Goal: Task Accomplishment & Management: Complete application form

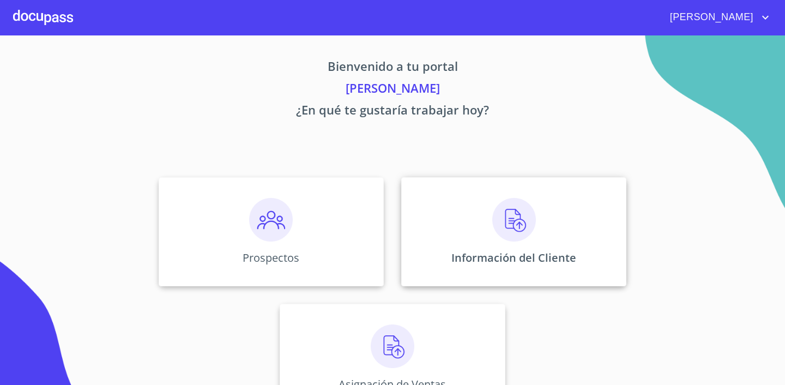
click at [511, 225] on img at bounding box center [514, 220] width 44 height 44
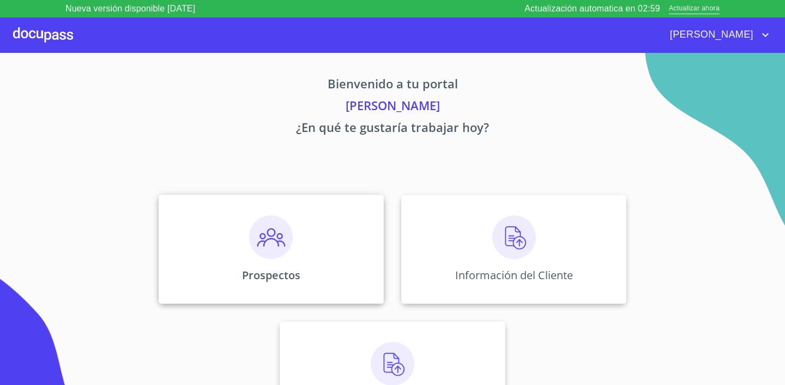
click at [320, 243] on div "Prospectos" at bounding box center [271, 249] width 225 height 109
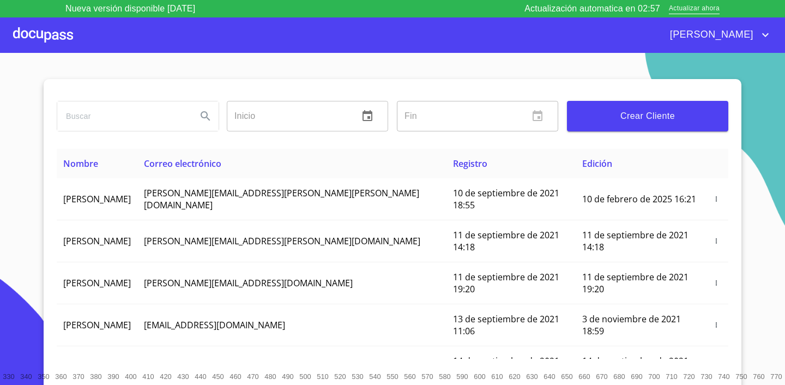
click at [656, 105] on button "Crear Cliente" at bounding box center [647, 116] width 161 height 31
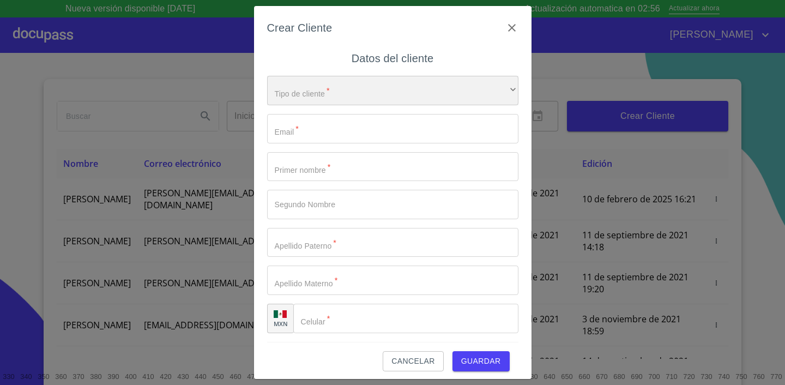
click at [328, 89] on div "​" at bounding box center [392, 90] width 251 height 29
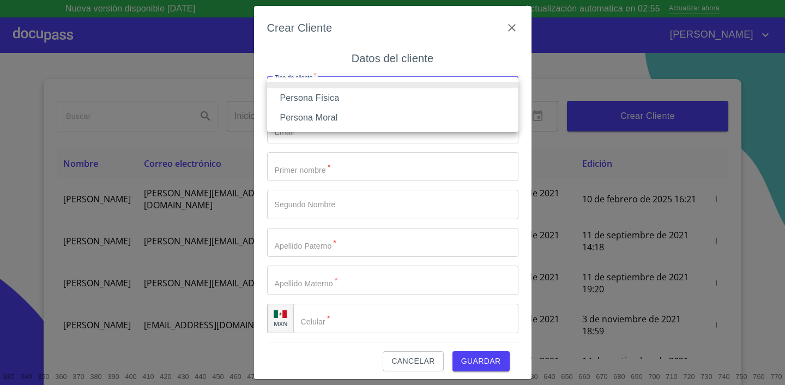
click at [329, 100] on li "Persona Física" at bounding box center [392, 98] width 251 height 20
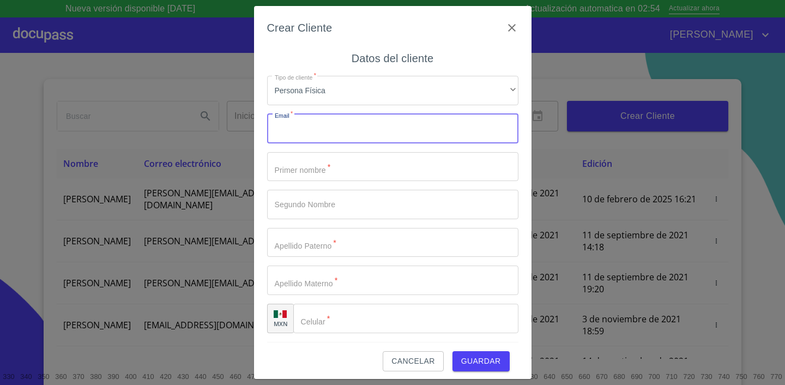
click at [332, 126] on input "Tipo de cliente   *" at bounding box center [392, 128] width 251 height 29
type input "[EMAIL_ADDRESS][DOMAIN_NAME]"
click at [308, 164] on input "Tipo de cliente   *" at bounding box center [392, 166] width 251 height 29
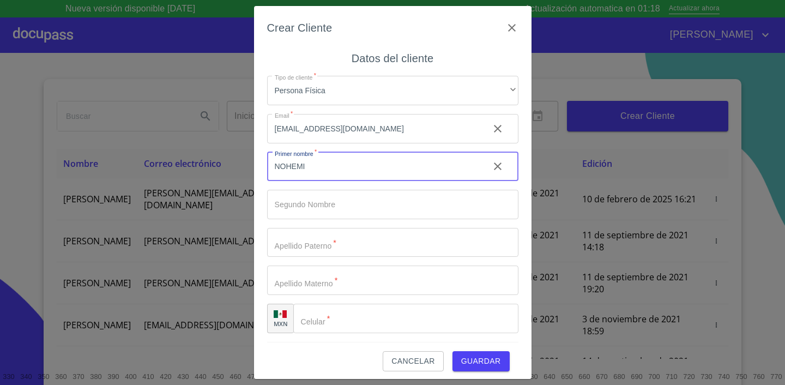
type input "NOHEMI"
click at [314, 241] on input "Tipo de cliente   *" at bounding box center [392, 242] width 251 height 29
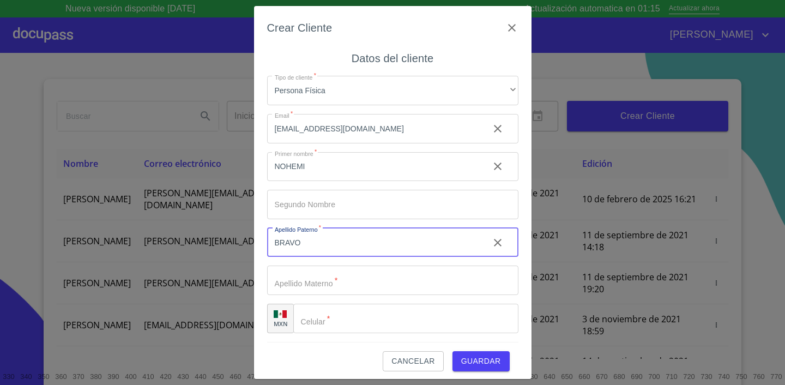
type input "BRAVO"
click at [328, 289] on input "Tipo de cliente   *" at bounding box center [392, 279] width 251 height 29
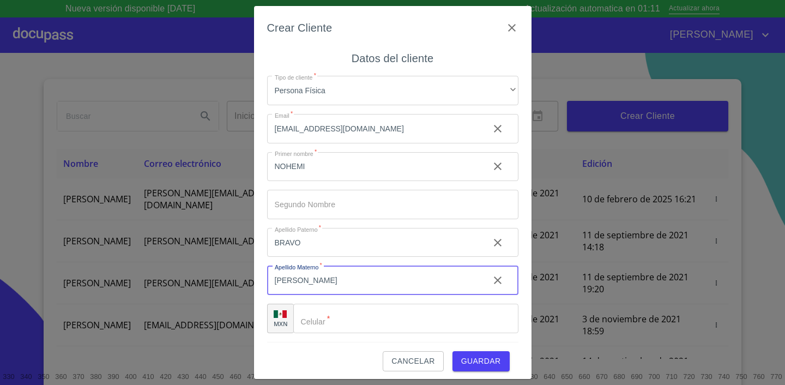
type input "[PERSON_NAME]"
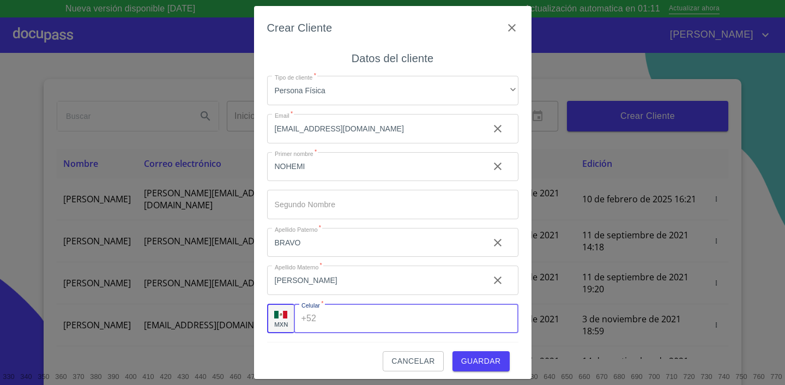
click at [380, 324] on input "Tipo de cliente   *" at bounding box center [418, 318] width 197 height 29
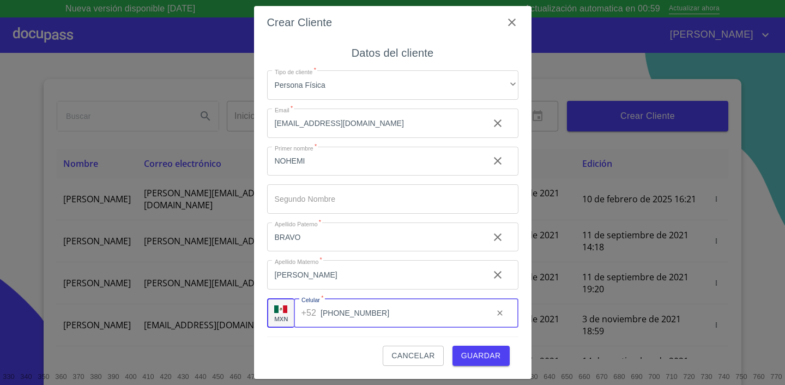
type input "[PHONE_NUMBER]"
click at [480, 355] on span "Guardar" at bounding box center [481, 356] width 40 height 14
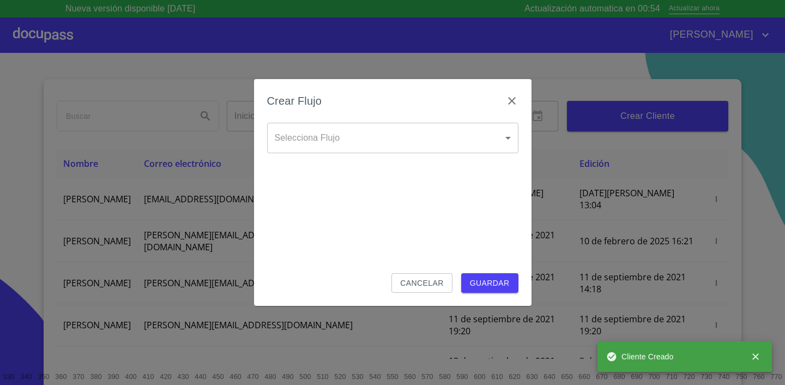
click at [356, 153] on body "Nueva versión disponible [DATE] Actualización automatica en 00:54 Actualizar ah…" at bounding box center [392, 192] width 785 height 385
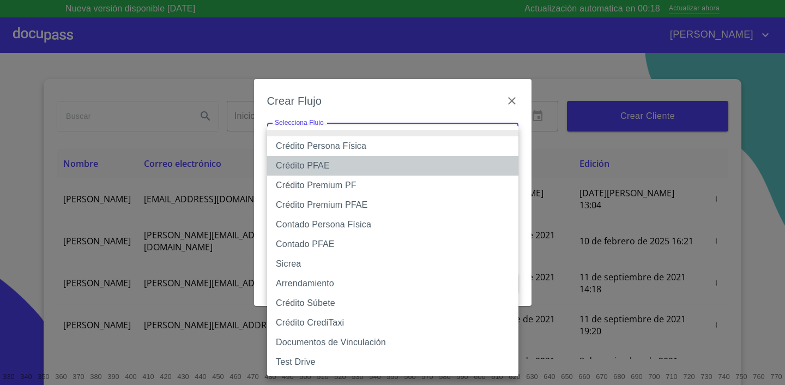
click at [351, 167] on li "Crédito PFAE" at bounding box center [392, 166] width 251 height 20
type input "60bfa0150d9865ccc24afd7c"
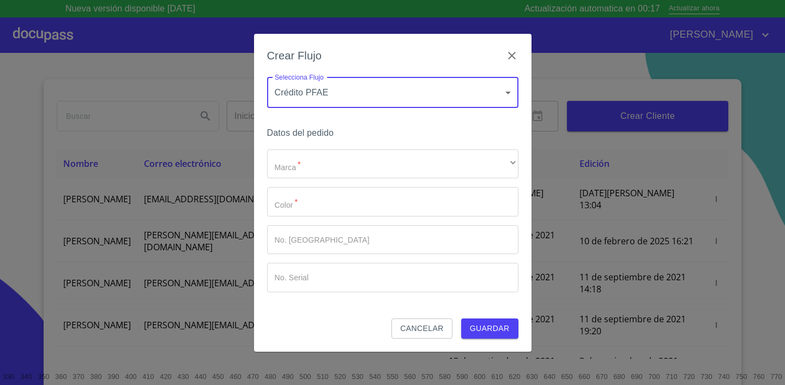
click at [310, 181] on div "Marca   * ​ ​ Color   * ​ No. Pedido ​ No. Serial ​" at bounding box center [392, 220] width 251 height 143
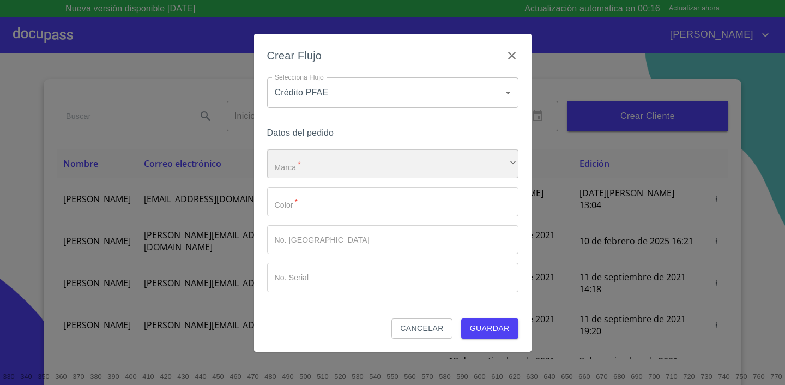
click at [329, 165] on div "​" at bounding box center [392, 163] width 251 height 29
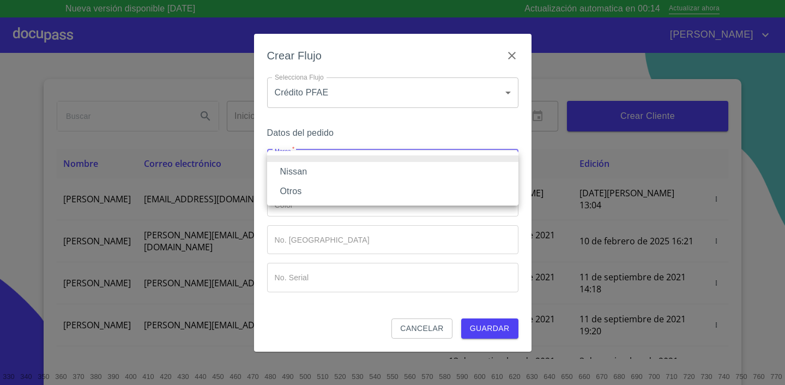
click at [329, 165] on li "Nissan" at bounding box center [392, 172] width 251 height 20
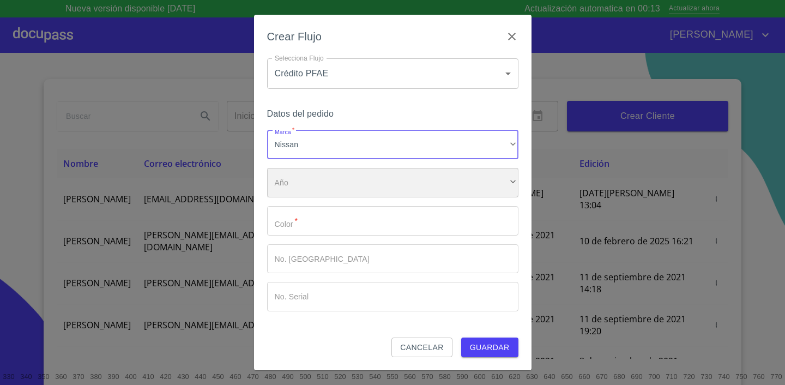
click at [318, 175] on div "​" at bounding box center [392, 182] width 251 height 29
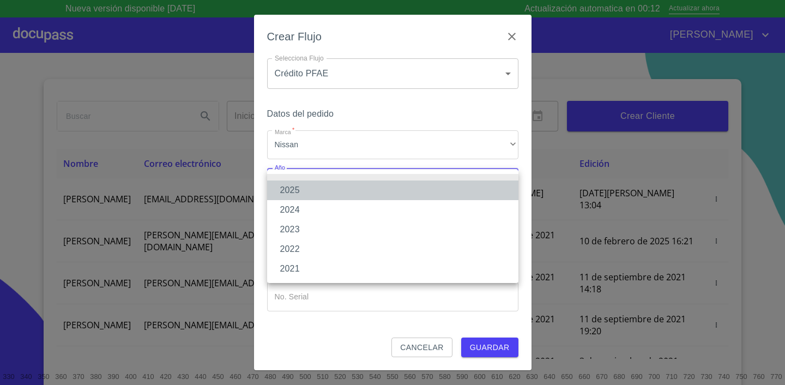
click at [307, 192] on li "2025" at bounding box center [392, 190] width 251 height 20
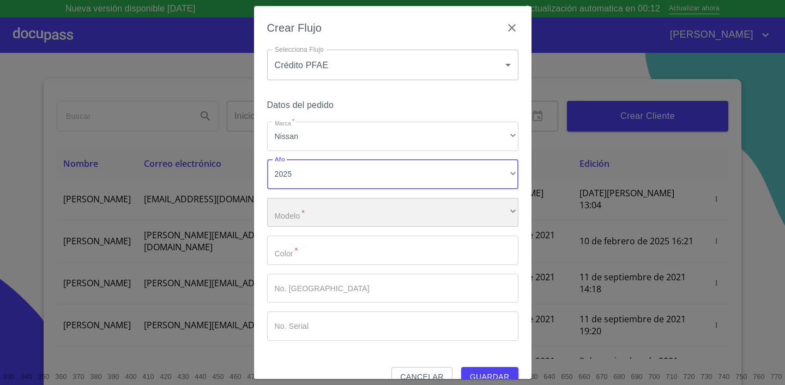
click at [306, 209] on div "​" at bounding box center [392, 212] width 251 height 29
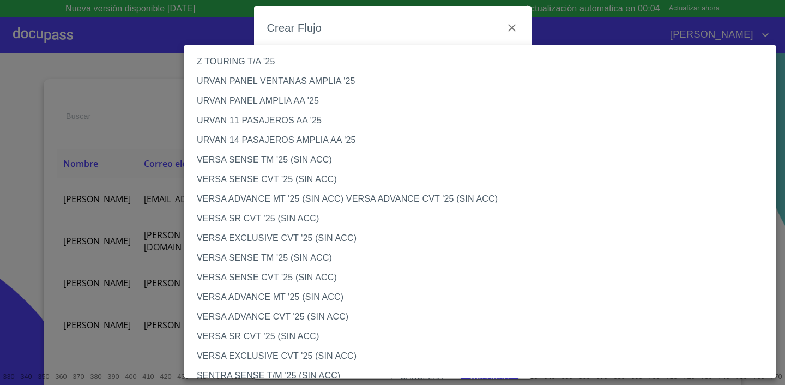
scroll to position [322, 0]
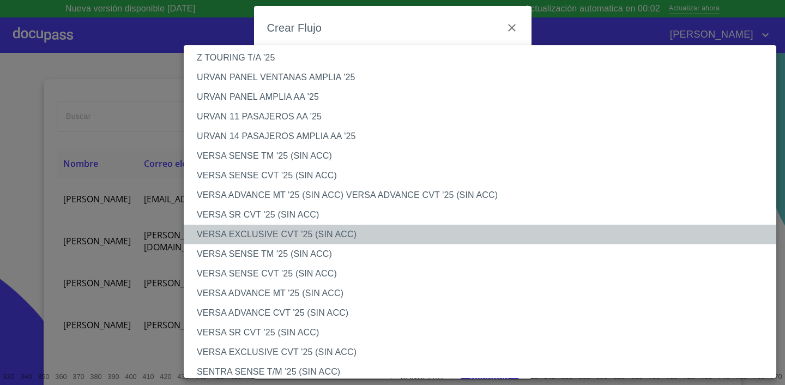
click at [296, 236] on li "VERSA EXCLUSIVE CVT '25 (SIN ACC)" at bounding box center [480, 235] width 592 height 20
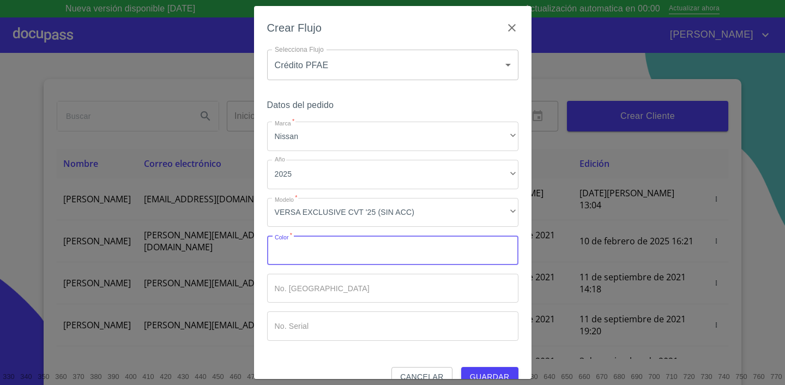
click at [357, 258] on input "Marca   *" at bounding box center [392, 249] width 251 height 29
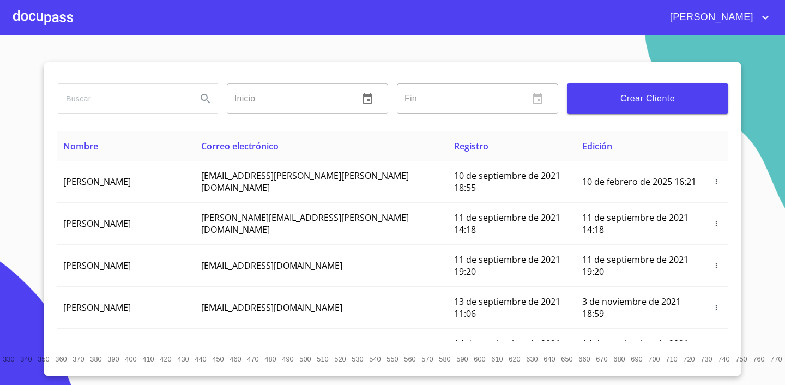
click at [729, 16] on span "[PERSON_NAME]" at bounding box center [710, 17] width 97 height 17
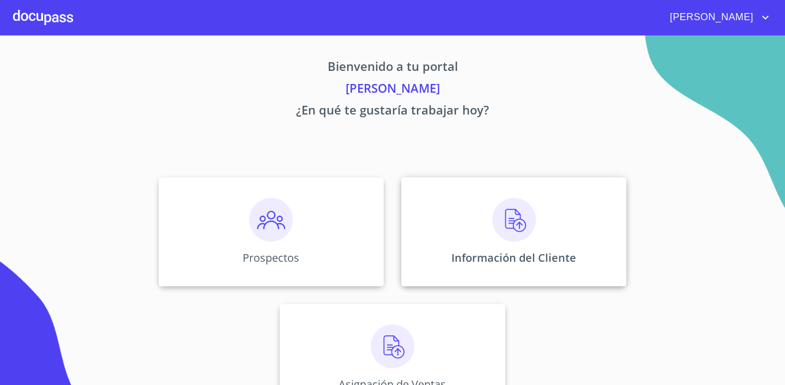
click at [489, 222] on div "Información del Cliente" at bounding box center [513, 231] width 225 height 109
click at [295, 240] on div "Prospectos" at bounding box center [271, 231] width 225 height 109
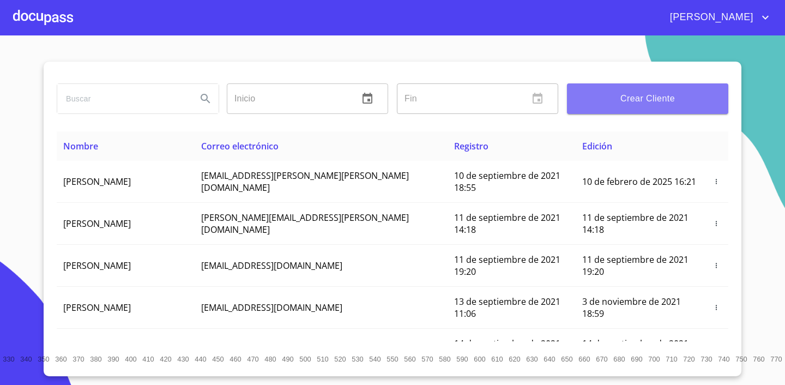
click at [676, 100] on span "Crear Cliente" at bounding box center [647, 98] width 144 height 15
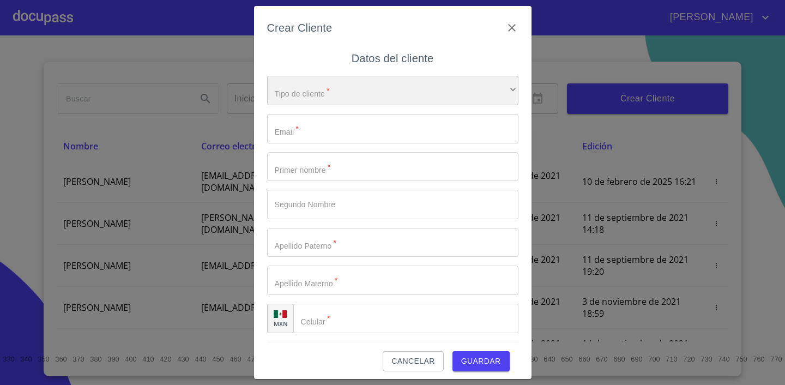
click at [362, 94] on div "​" at bounding box center [392, 90] width 251 height 29
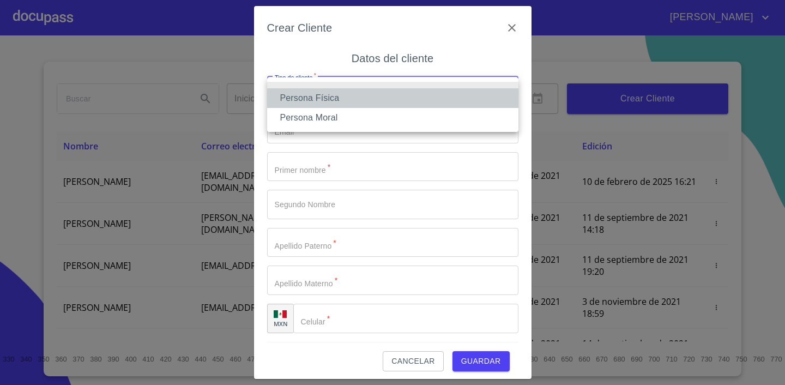
click at [348, 94] on li "Persona Física" at bounding box center [392, 98] width 251 height 20
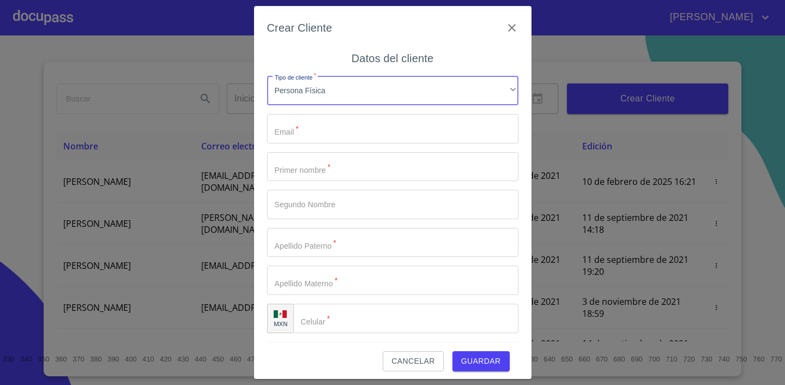
click at [343, 112] on div "Tipo de cliente   * Persona Física ​ Email   * ​ Primer nombre   * ​ Segundo No…" at bounding box center [392, 204] width 251 height 275
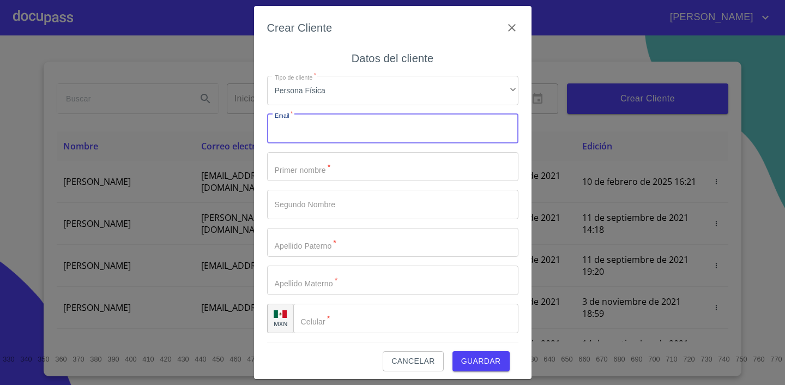
click at [343, 125] on input "Tipo de cliente   *" at bounding box center [392, 128] width 251 height 29
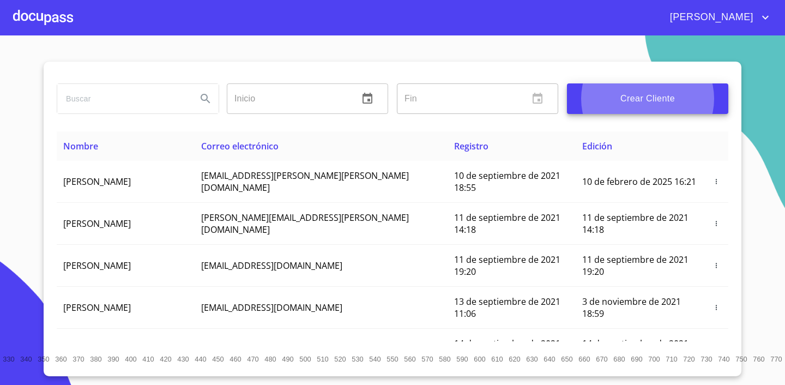
click at [152, 105] on input "search" at bounding box center [122, 98] width 131 height 29
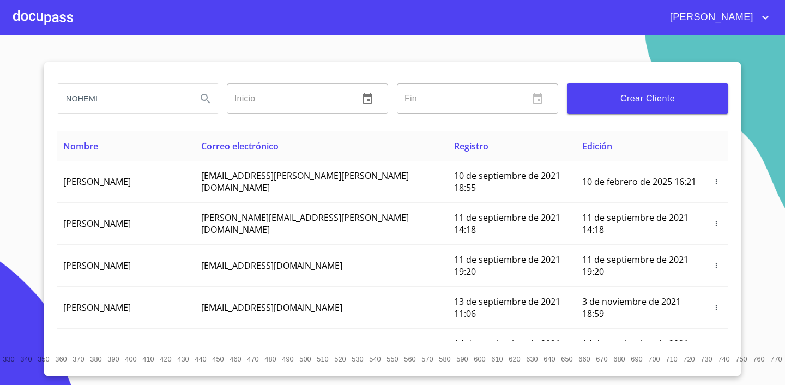
type input "NOHEMI"
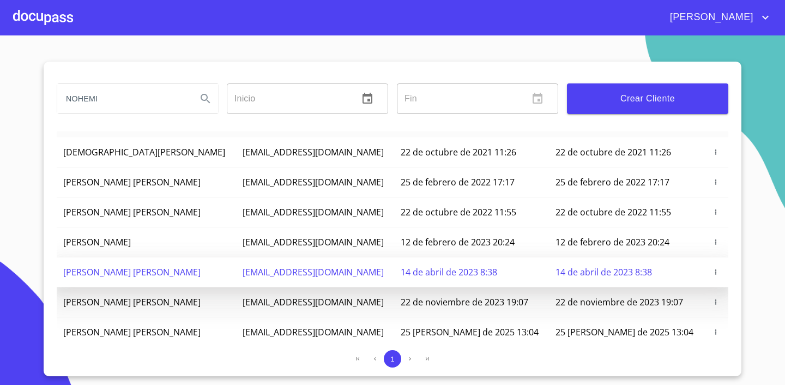
scroll to position [45, 0]
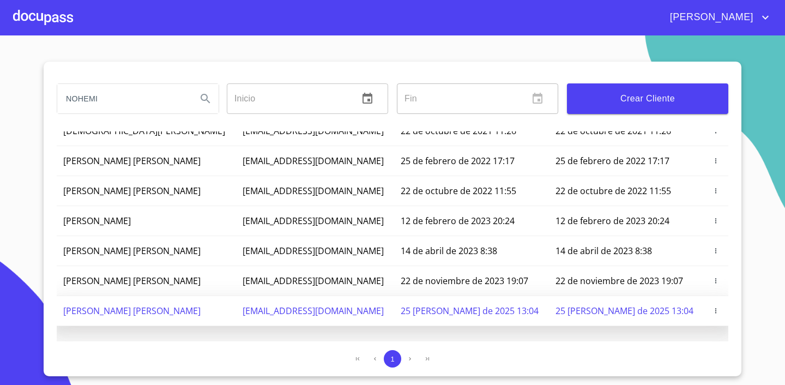
click at [146, 306] on span "[PERSON_NAME]" at bounding box center [131, 311] width 137 height 12
click at [694, 300] on td "[DATE][PERSON_NAME] 13:04" at bounding box center [626, 311] width 155 height 30
click at [372, 306] on td "[EMAIL_ADDRESS][DOMAIN_NAME]" at bounding box center [315, 311] width 158 height 30
click at [715, 310] on icon "button" at bounding box center [716, 311] width 8 height 8
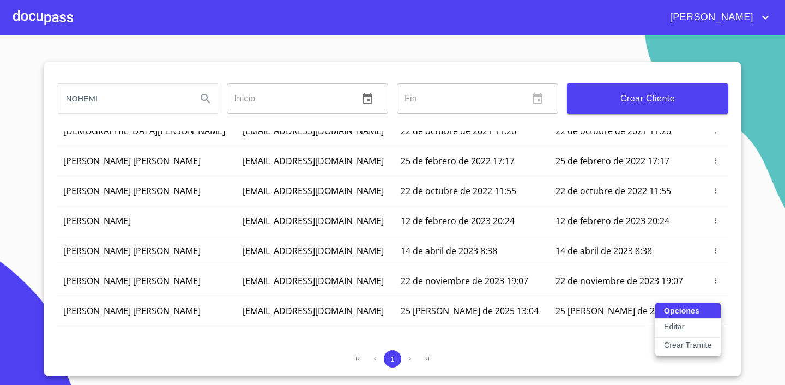
click at [698, 324] on button "Editar" at bounding box center [687, 328] width 65 height 19
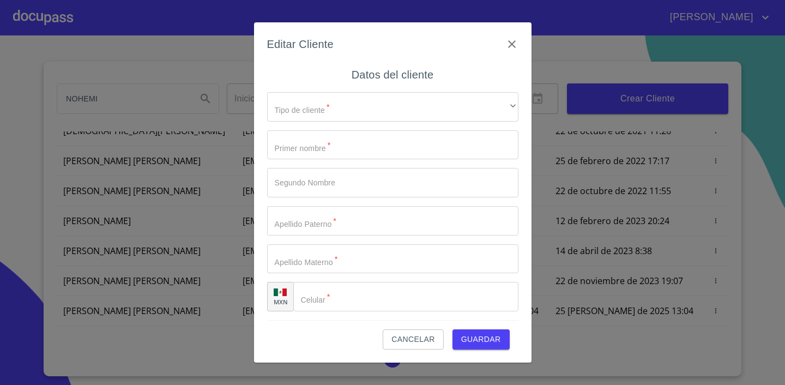
type input "NOHEMI"
type input "BRAVO"
type input "[PERSON_NAME]"
type input "[PHONE_NUMBER]"
click at [344, 90] on div "Tipo de cliente   * Persona Física ​ Primer nombre   * NOHEMI ​ Segundo Nombre …" at bounding box center [392, 201] width 251 height 237
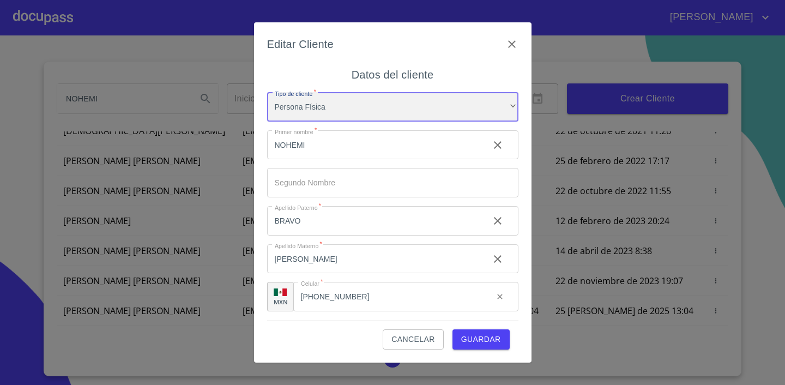
click at [336, 103] on div "Persona Física" at bounding box center [392, 106] width 251 height 29
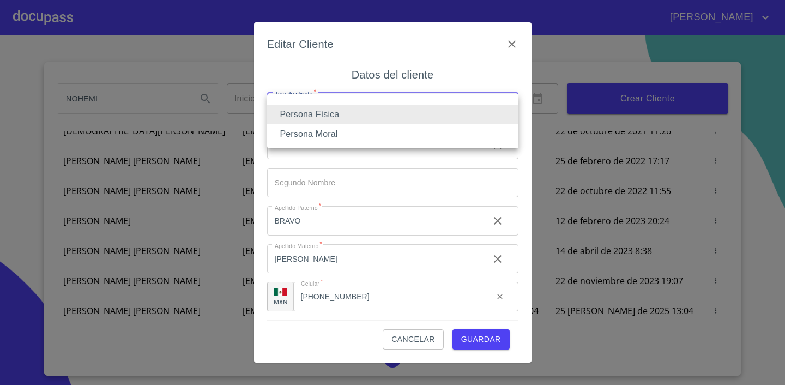
click at [335, 122] on li "Persona Física" at bounding box center [392, 115] width 251 height 20
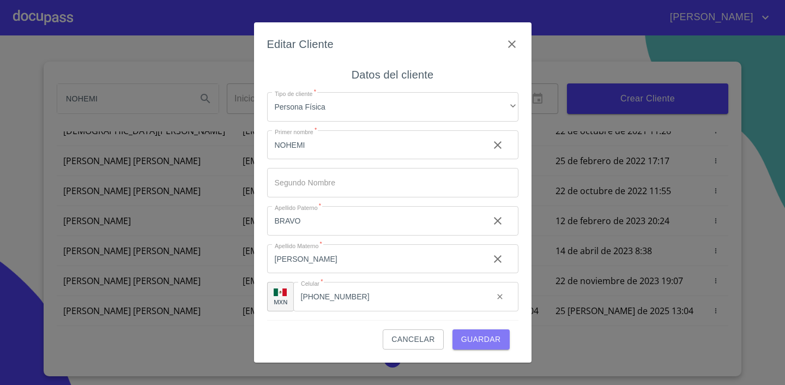
click at [478, 341] on span "Guardar" at bounding box center [481, 339] width 40 height 14
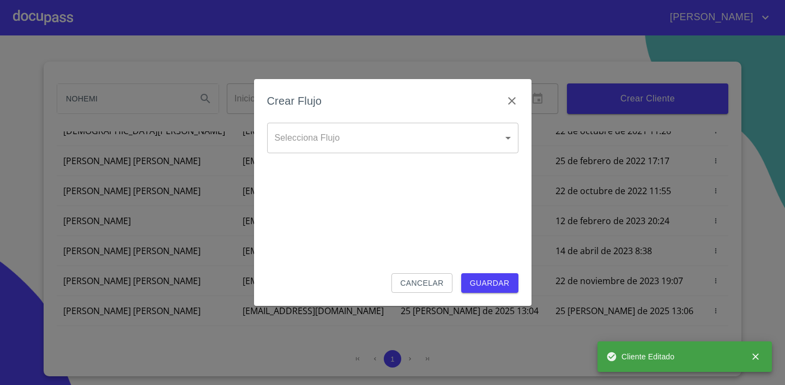
click at [334, 141] on body "ADALBERTO NOHEMI Inicio ​ Fin ​ Crear Cliente Nombre Correo electrónico Registr…" at bounding box center [392, 192] width 785 height 385
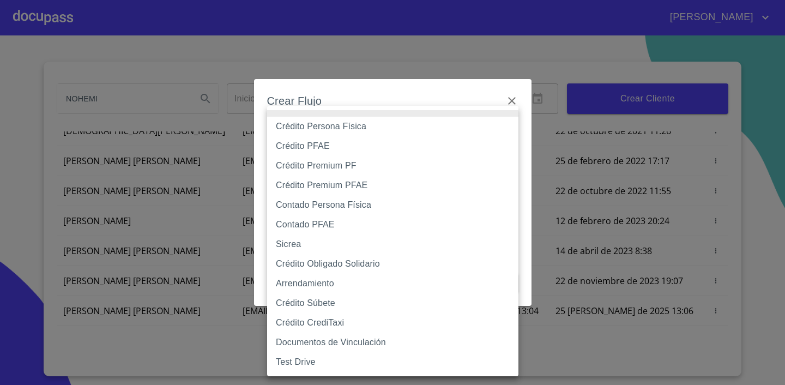
click at [329, 147] on li "Crédito PFAE" at bounding box center [392, 146] width 251 height 20
type input "60bfa0150d9865ccc24afd7c"
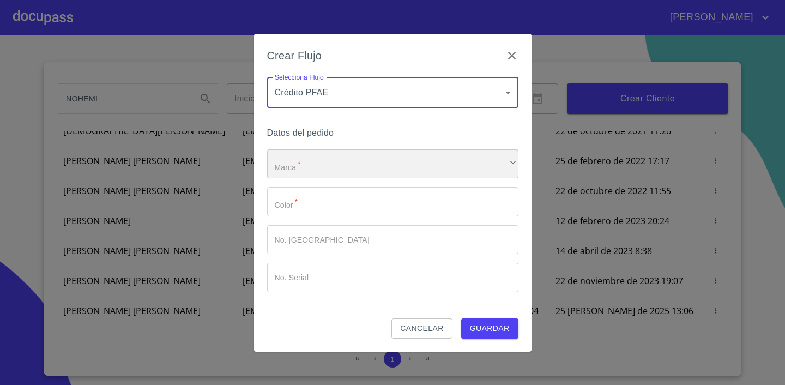
click at [327, 167] on div "​" at bounding box center [392, 163] width 251 height 29
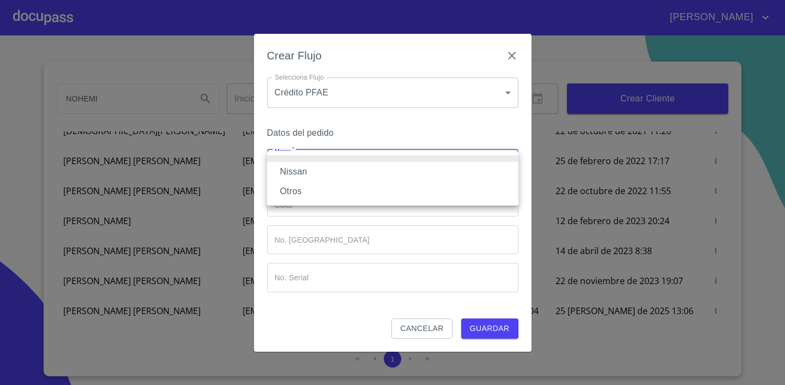
click at [321, 173] on li "Nissan" at bounding box center [392, 172] width 251 height 20
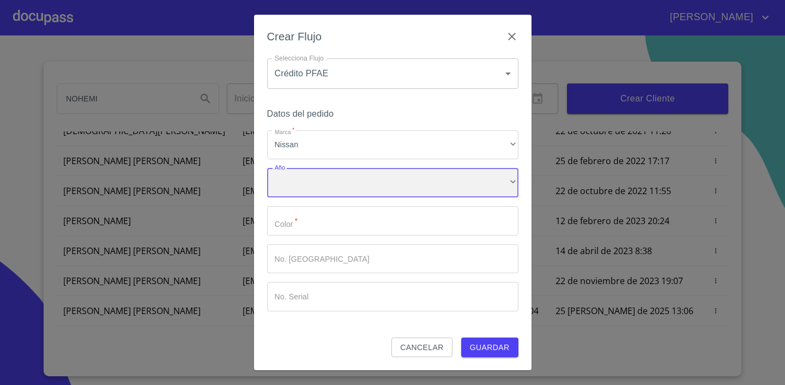
click at [316, 182] on div "​" at bounding box center [392, 182] width 251 height 29
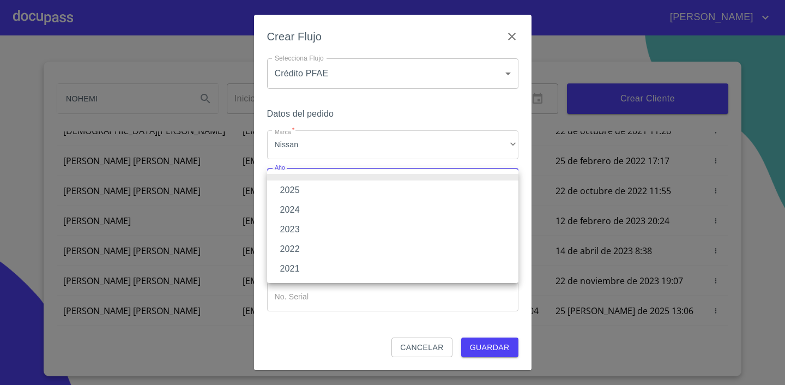
click at [311, 187] on li "2025" at bounding box center [392, 190] width 251 height 20
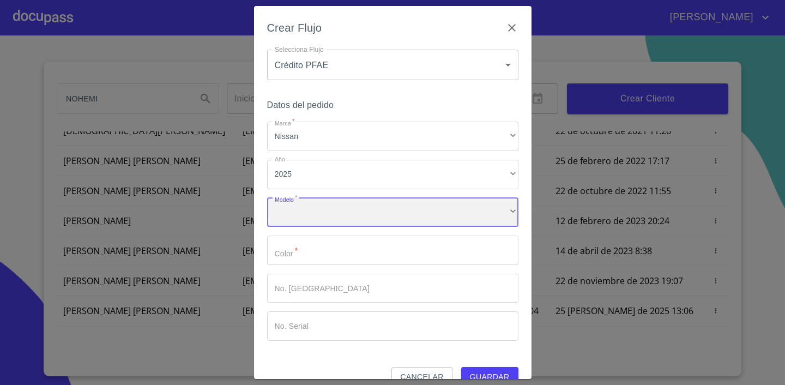
click at [309, 205] on div "​" at bounding box center [392, 212] width 251 height 29
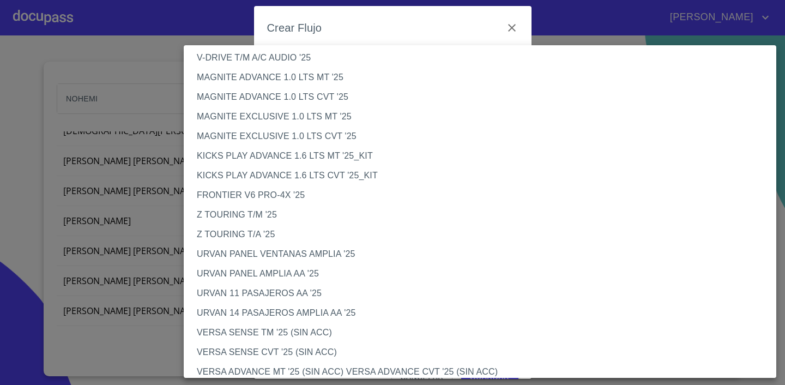
scroll to position [207, 0]
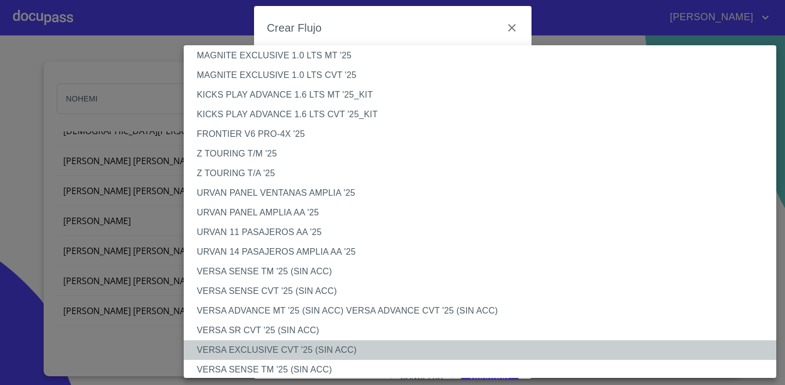
click at [268, 348] on li "VERSA EXCLUSIVE CVT '25 (SIN ACC)" at bounding box center [480, 350] width 592 height 20
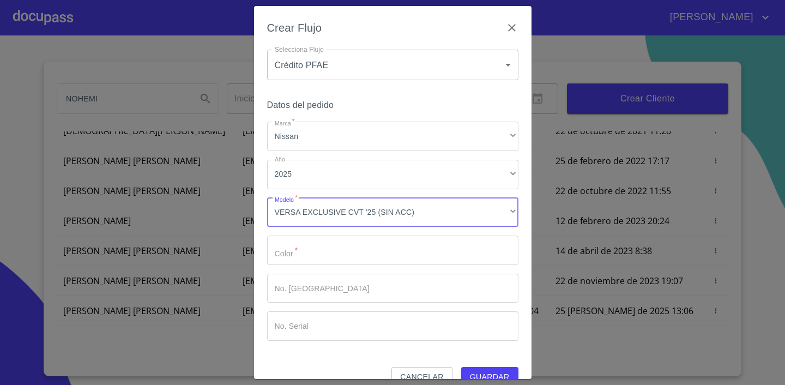
click at [311, 264] on input "Marca   *" at bounding box center [392, 249] width 251 height 29
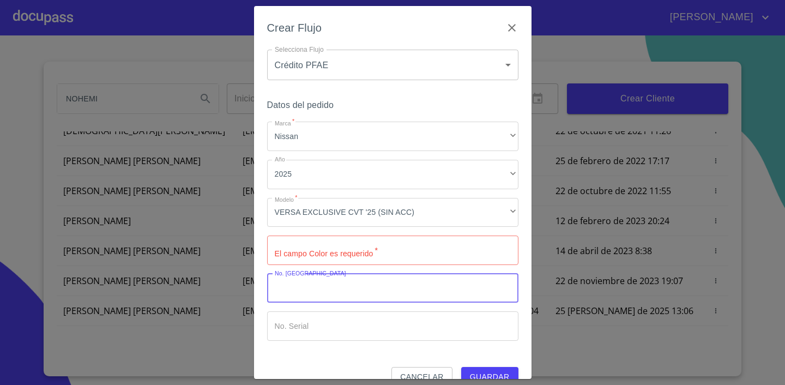
click at [310, 284] on input "Marca   *" at bounding box center [392, 288] width 251 height 29
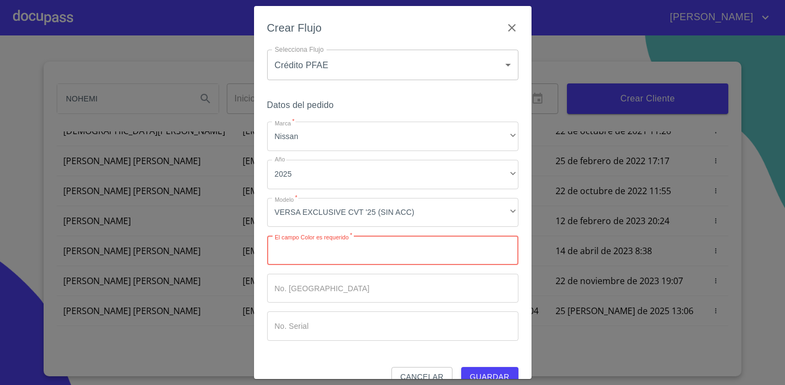
click at [325, 243] on input "Marca   *" at bounding box center [392, 249] width 251 height 29
type input "GRIS"
click at [322, 287] on input "Marca   *" at bounding box center [392, 288] width 251 height 29
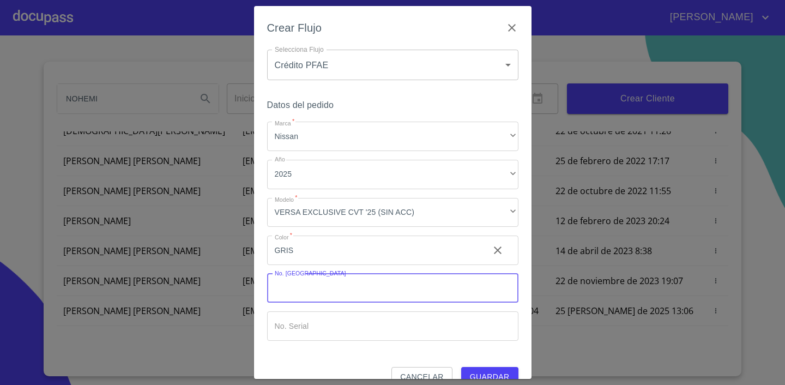
click at [472, 374] on span "Guardar" at bounding box center [490, 377] width 40 height 14
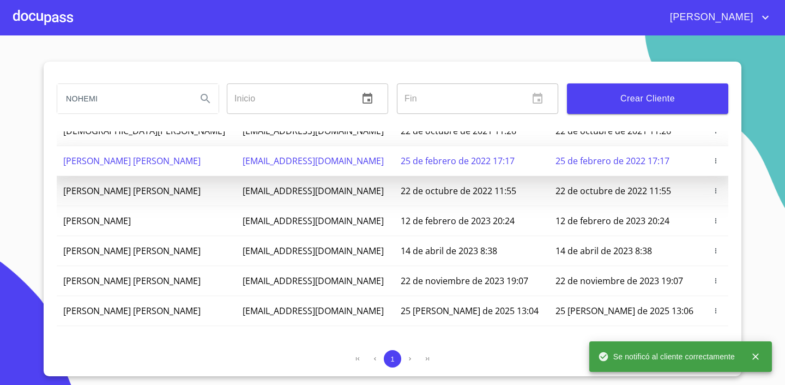
scroll to position [0, 0]
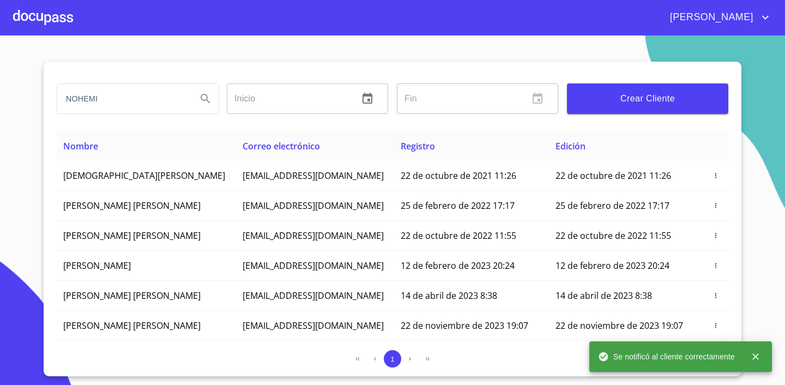
click at [717, 14] on span "[PERSON_NAME]" at bounding box center [710, 17] width 97 height 17
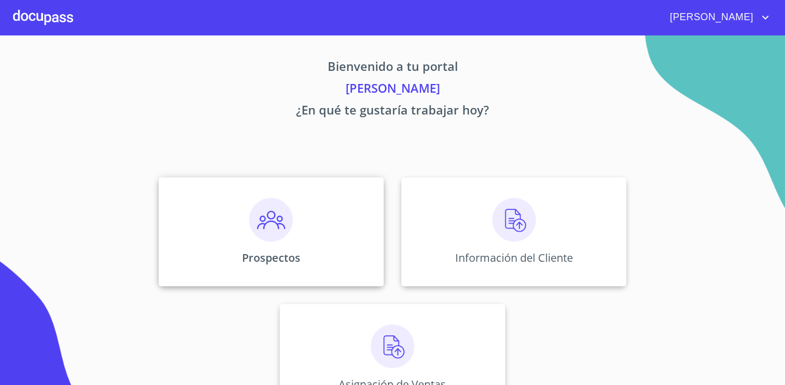
click at [256, 195] on div "Prospectos" at bounding box center [271, 231] width 225 height 109
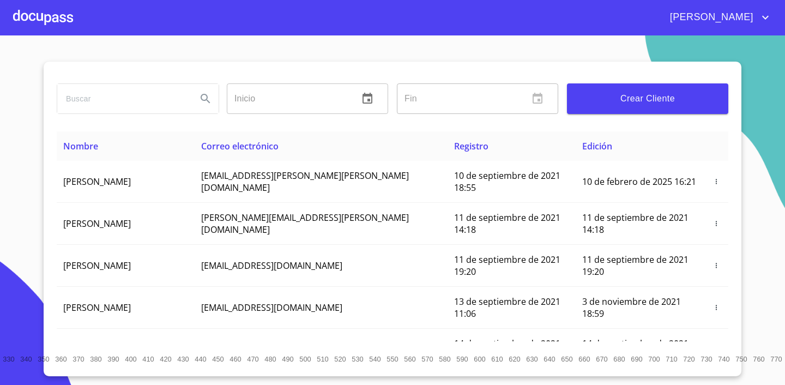
click at [160, 102] on input "search" at bounding box center [122, 98] width 131 height 29
type input "NOHEMI"
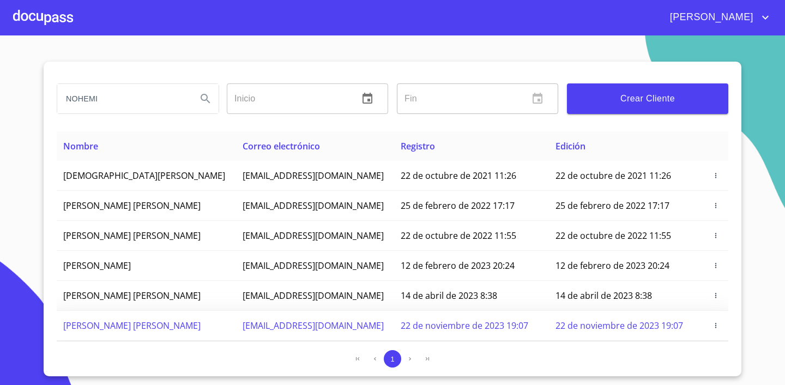
scroll to position [45, 0]
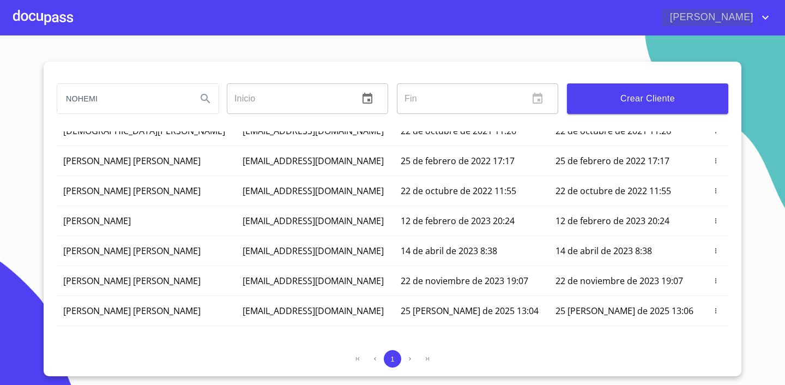
click at [712, 25] on span "[PERSON_NAME]" at bounding box center [710, 17] width 97 height 17
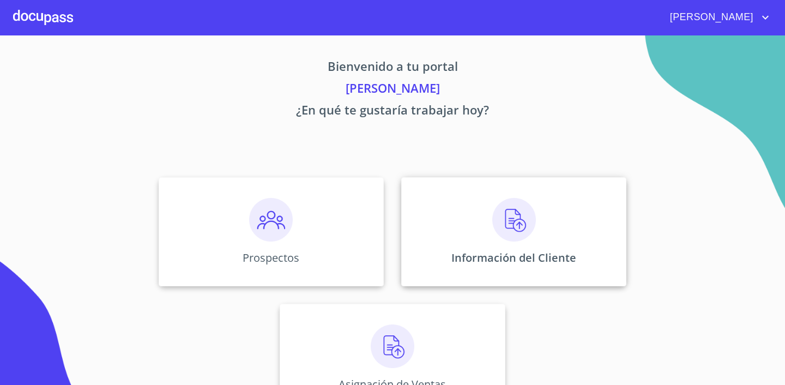
click at [504, 238] on img at bounding box center [514, 220] width 44 height 44
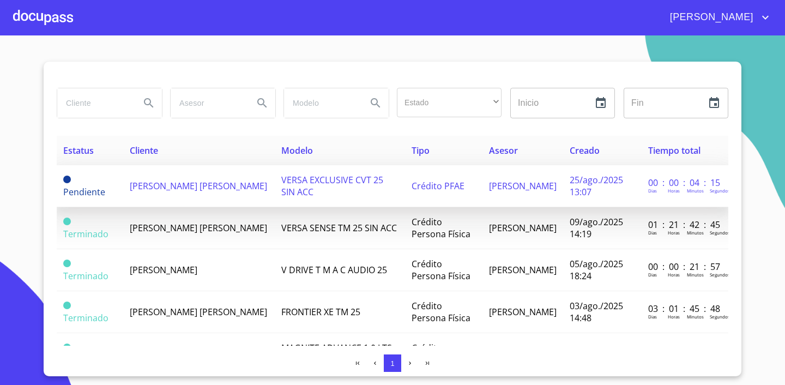
click at [343, 192] on td "VERSA EXCLUSIVE CVT 25 SIN ACC" at bounding box center [340, 186] width 130 height 42
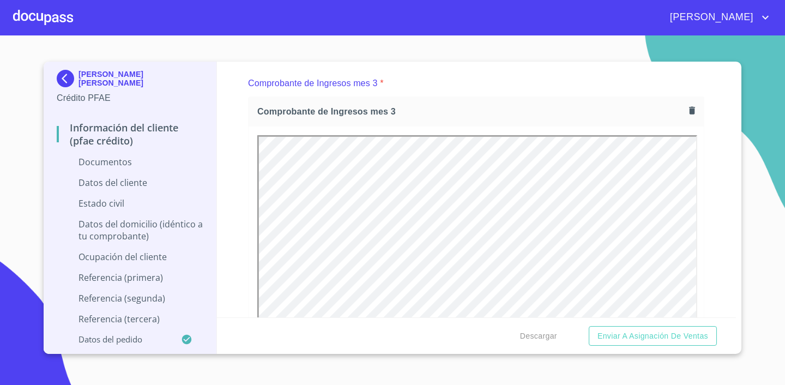
click at [730, 187] on div "Información del cliente (PFAE crédito) Documentos Documento de identificación. …" at bounding box center [476, 190] width 519 height 256
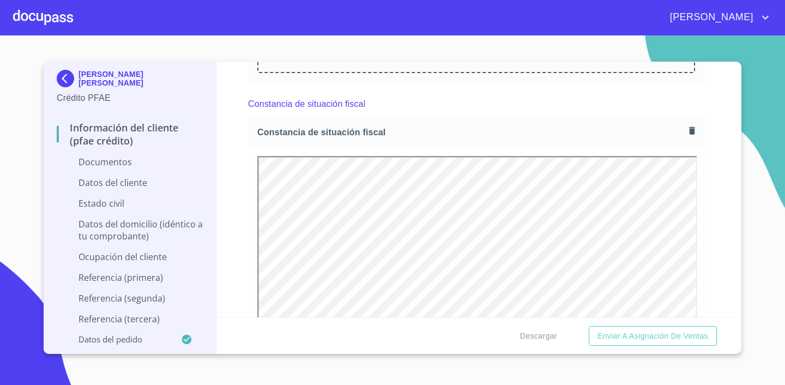
click at [710, 194] on div "Información del cliente (PFAE crédito) Documentos Documento de identificación. …" at bounding box center [476, 190] width 519 height 256
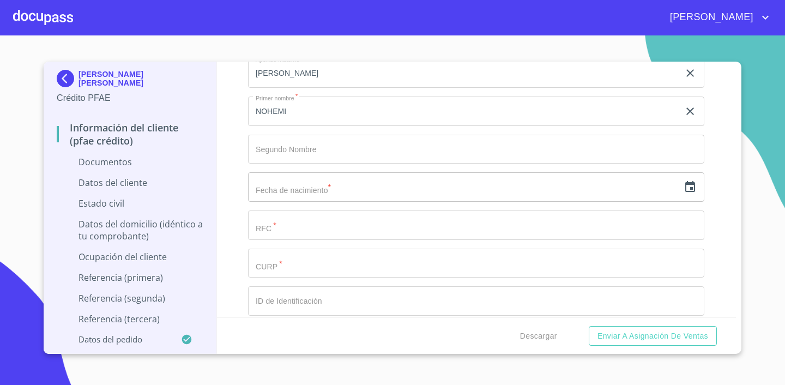
scroll to position [3245, 0]
click at [694, 183] on icon "button" at bounding box center [690, 182] width 10 height 11
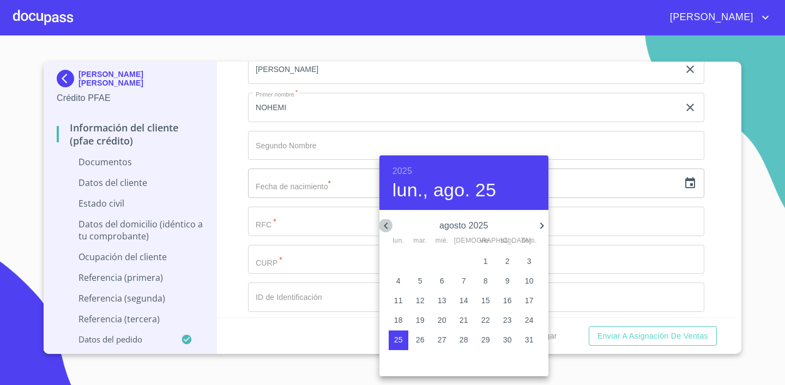
click at [392, 225] on icon "button" at bounding box center [385, 225] width 13 height 13
click at [476, 227] on p "junio 2025" at bounding box center [463, 225] width 143 height 13
click at [483, 196] on h4 "lun., ago. 25" at bounding box center [444, 190] width 104 height 23
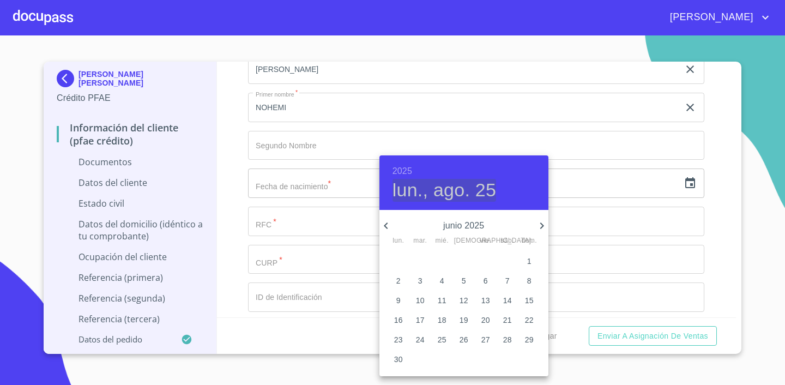
click at [483, 196] on h4 "lun., ago. 25" at bounding box center [444, 190] width 104 height 23
click at [386, 227] on icon "button" at bounding box center [386, 225] width 4 height 7
click at [408, 173] on h6 "2025" at bounding box center [402, 170] width 20 height 15
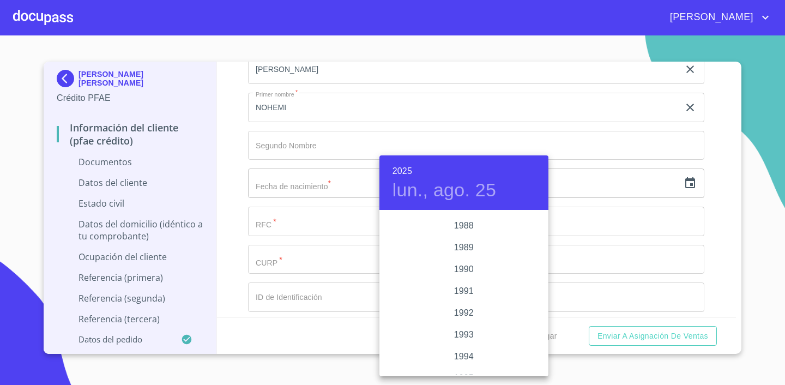
scroll to position [1365, 0]
click at [469, 247] on div "1989" at bounding box center [463, 252] width 169 height 22
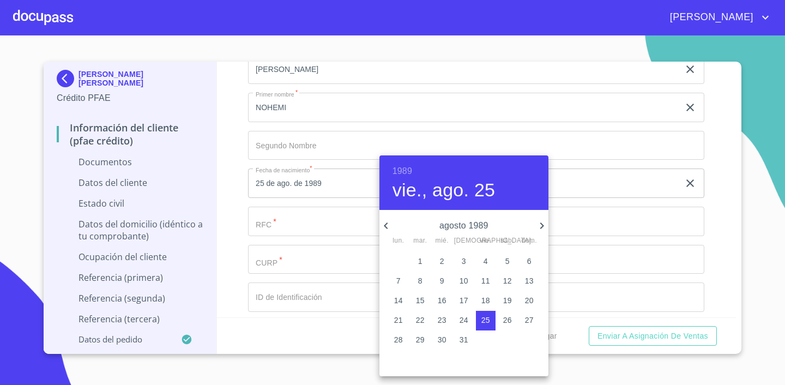
click at [386, 223] on icon "button" at bounding box center [386, 225] width 4 height 7
click at [540, 222] on icon "button" at bounding box center [541, 225] width 13 height 13
click at [440, 340] on p "25" at bounding box center [442, 339] width 9 height 11
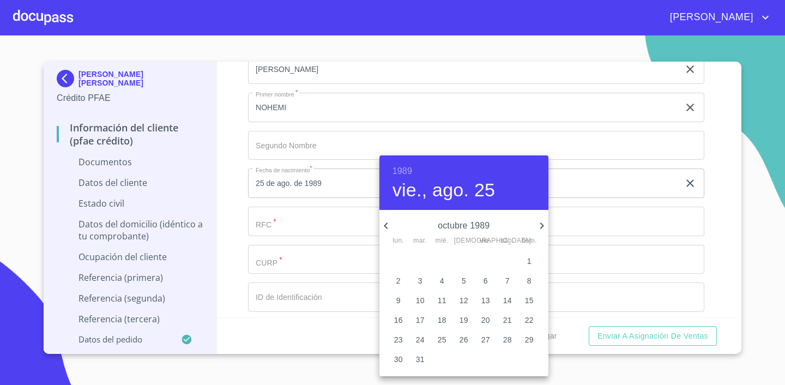
type input "25 de oct. de 1989"
click at [550, 193] on div at bounding box center [392, 192] width 785 height 385
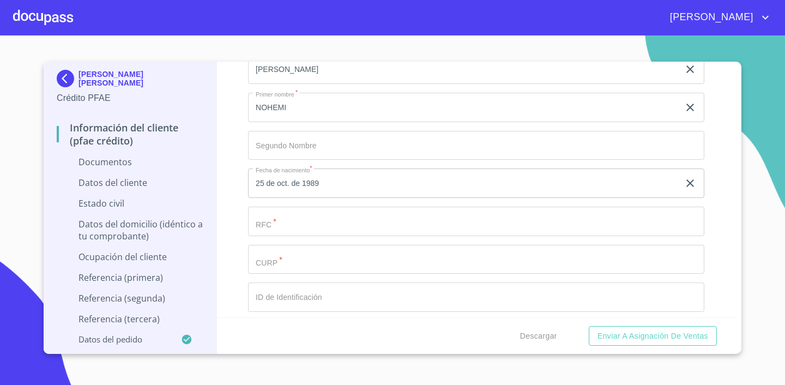
click at [379, 217] on input "Documento de identificación.   *" at bounding box center [476, 221] width 456 height 29
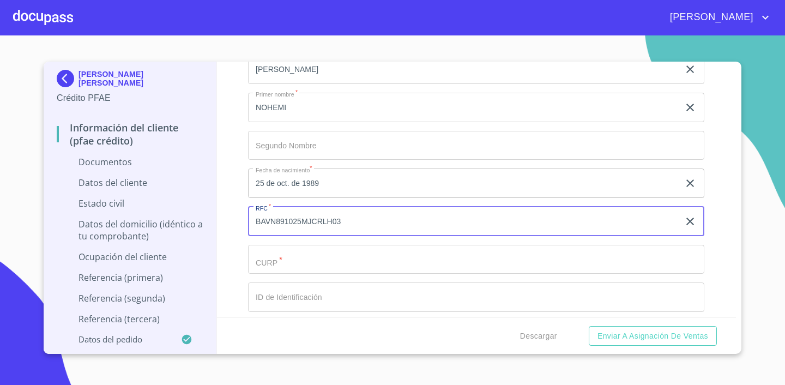
type input "BAVN891025MJCRLH03"
click at [279, 263] on input "Documento de identificación.   *" at bounding box center [476, 259] width 456 height 29
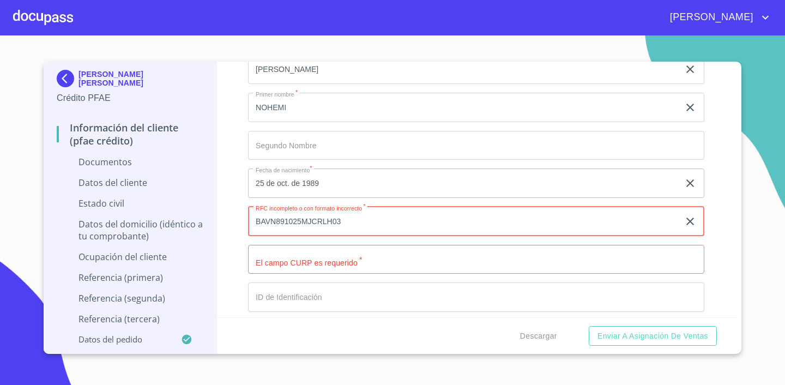
drag, startPoint x: 368, startPoint y: 223, endPoint x: 251, endPoint y: 222, distance: 117.2
click at [251, 222] on input "BAVN891025MJCRLH03" at bounding box center [463, 221] width 431 height 29
click at [292, 254] on input "Documento de identificación.   *" at bounding box center [476, 259] width 456 height 29
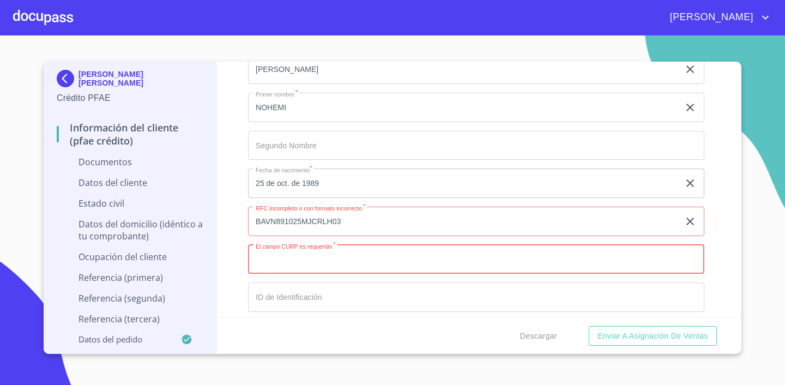
paste input "BAVN891025MJCRLH03"
type input "BAVN891025MJCRLH03"
click at [354, 222] on input "BAVN891025MJCRLH03" at bounding box center [463, 221] width 431 height 29
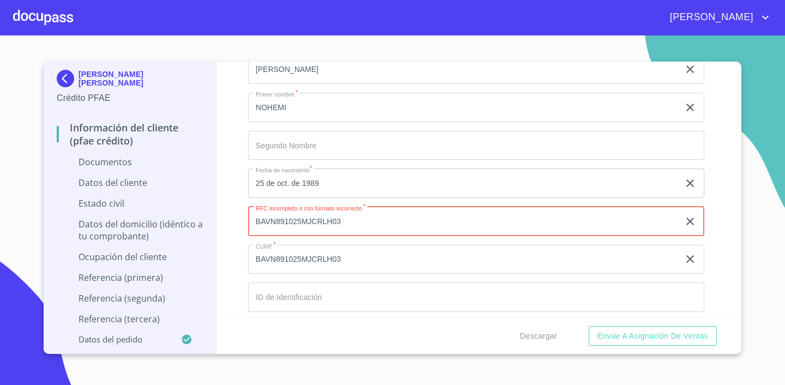
drag, startPoint x: 304, startPoint y: 219, endPoint x: 355, endPoint y: 222, distance: 51.3
click at [355, 222] on input "BAVN891025MJCRLH03" at bounding box center [463, 221] width 431 height 29
type input "BAVN891025R95"
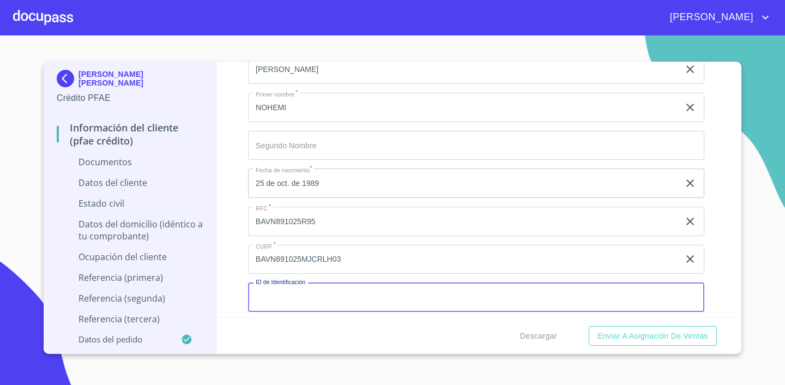
click at [330, 289] on input "Documento de identificación.   *" at bounding box center [476, 296] width 456 height 29
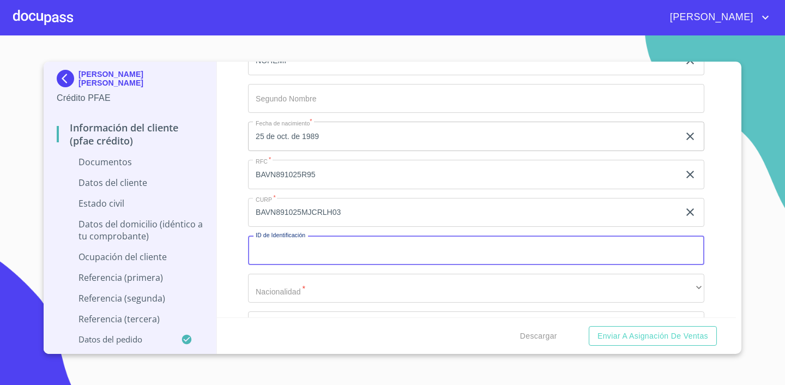
scroll to position [3318, 0]
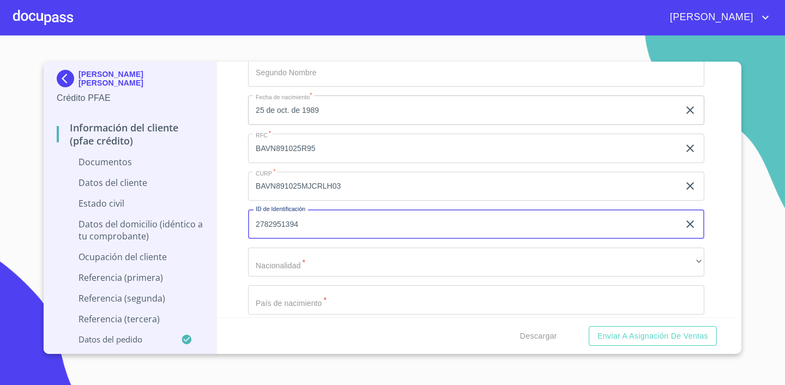
type input "2782951394"
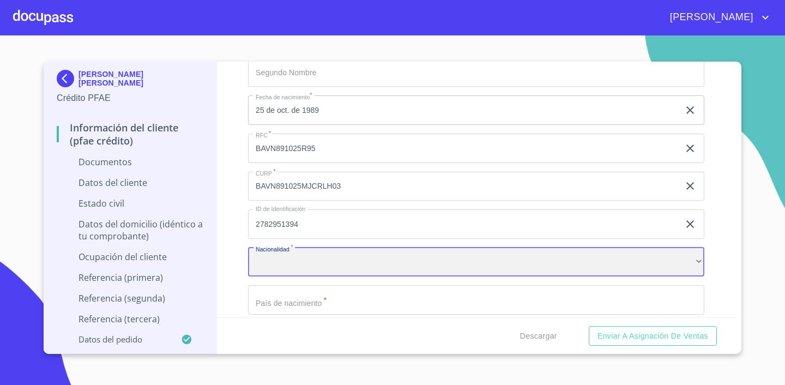
click at [296, 254] on div "​" at bounding box center [476, 261] width 456 height 29
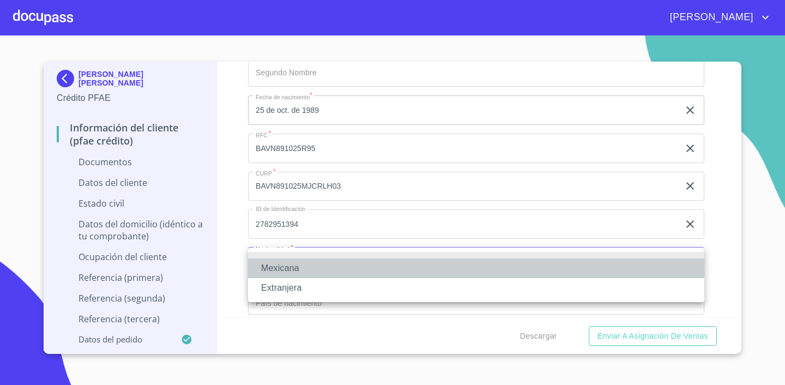
click at [290, 269] on li "Mexicana" at bounding box center [476, 268] width 456 height 20
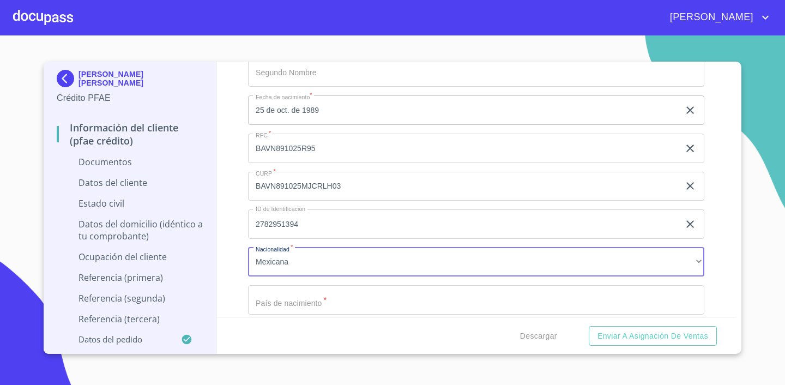
click at [316, 296] on input "Documento de identificación.   *" at bounding box center [476, 299] width 456 height 29
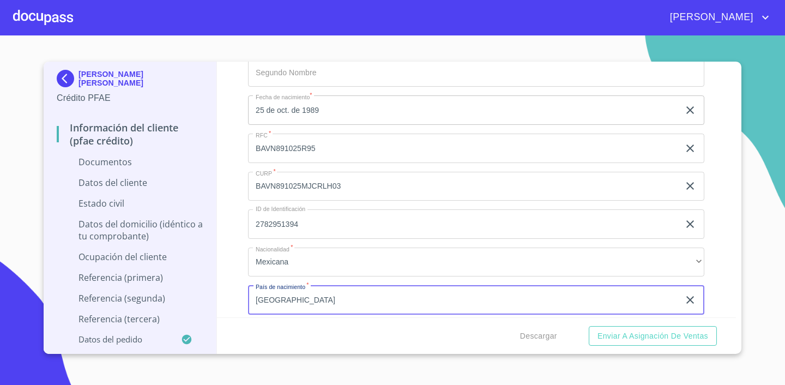
type input "MÉXICO"
click at [692, 201] on div "Apellido Paterno   * BRAVO ​ Apellido Materno   * VILLANUEVA ​ Primer nombre   …" at bounding box center [476, 186] width 456 height 502
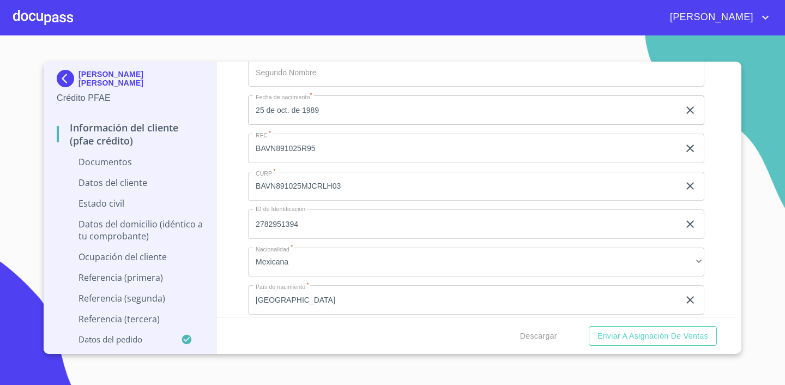
click at [730, 200] on div "Información del cliente (PFAE crédito) Documentos Documento de identificación. …" at bounding box center [476, 190] width 519 height 256
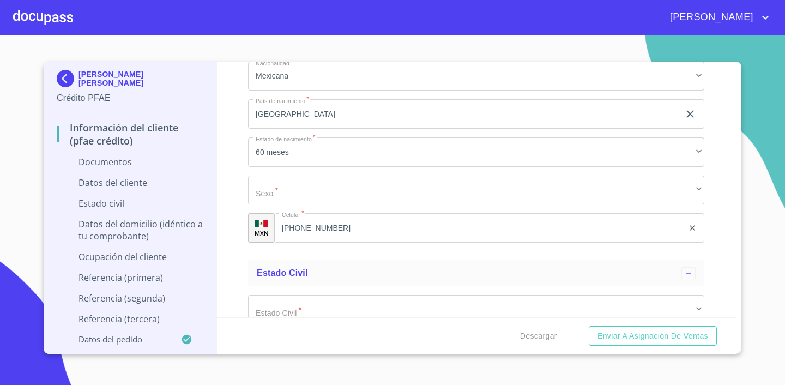
scroll to position [3496, 0]
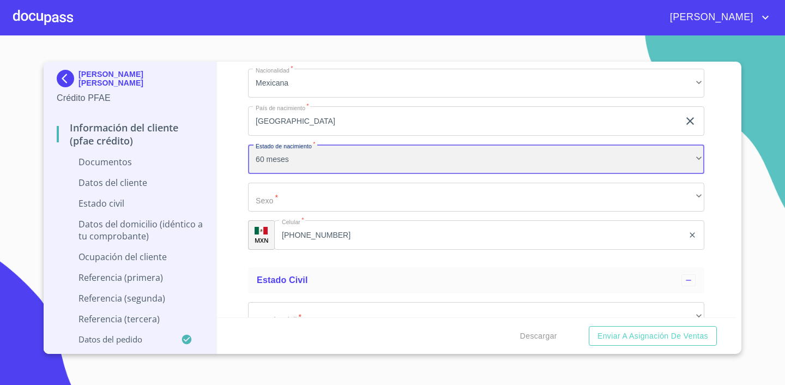
click at [376, 154] on div "60 meses" at bounding box center [476, 158] width 456 height 29
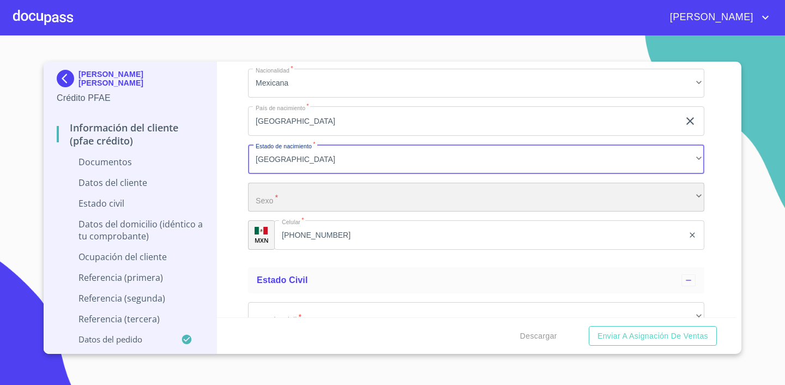
click at [337, 202] on div "​" at bounding box center [476, 197] width 456 height 29
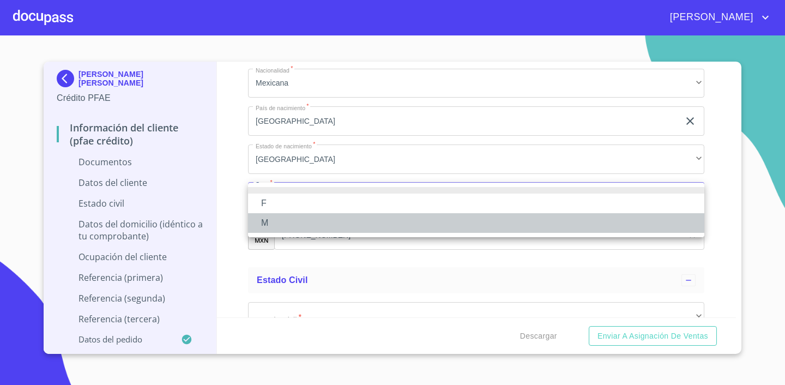
click at [327, 214] on li "M" at bounding box center [476, 223] width 456 height 20
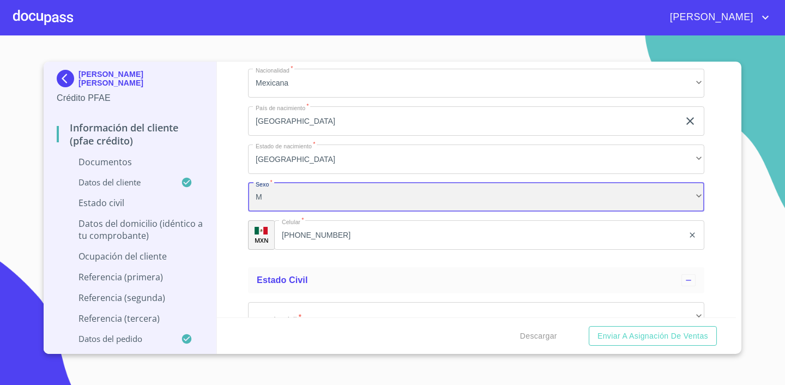
click at [320, 202] on div "M" at bounding box center [476, 197] width 456 height 29
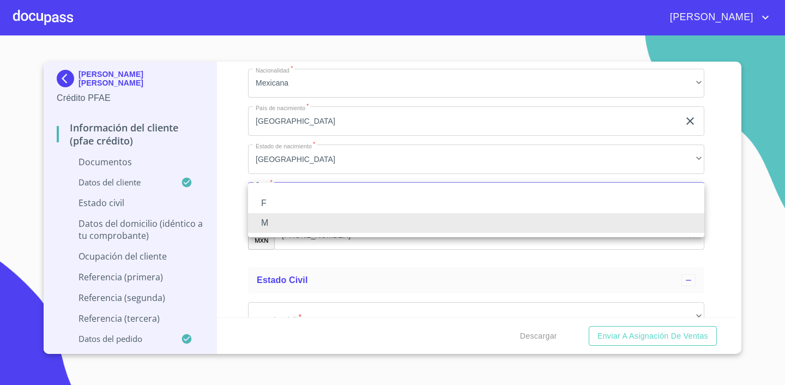
click at [312, 204] on li "F" at bounding box center [476, 203] width 456 height 20
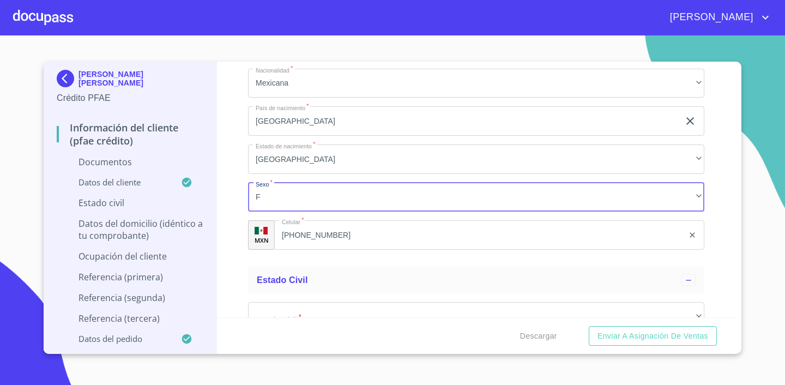
click at [344, 263] on ul "Estado Civil Estado Civil   * ​ ​" at bounding box center [476, 304] width 456 height 82
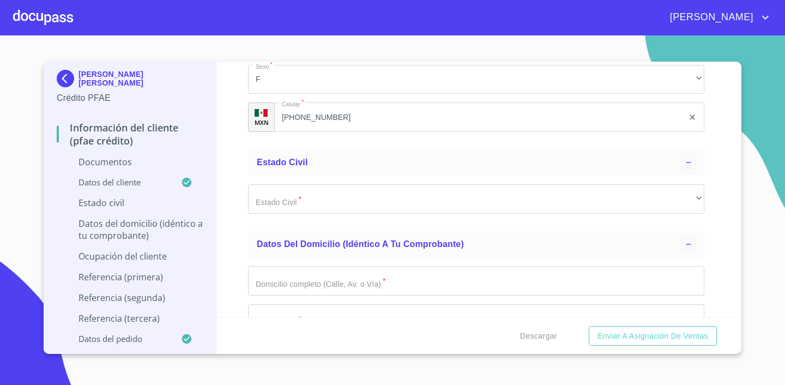
scroll to position [3645, 0]
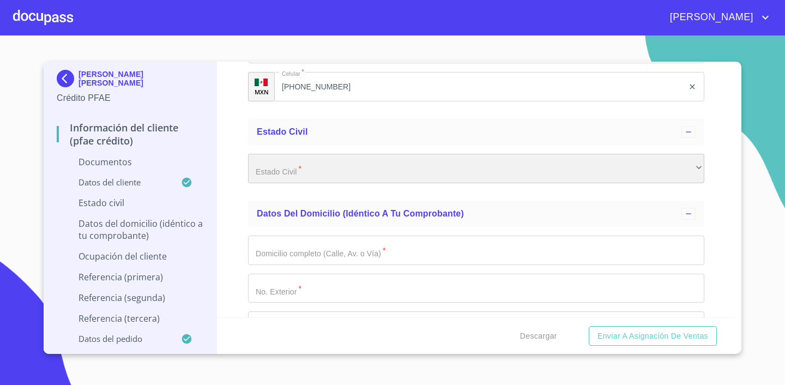
click at [319, 172] on div "​" at bounding box center [476, 168] width 456 height 29
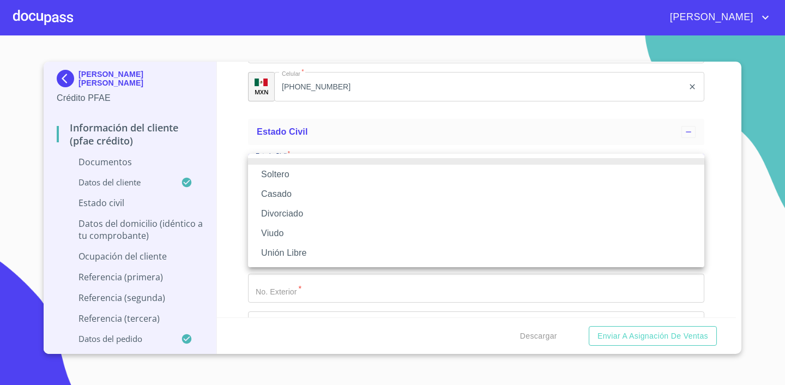
click at [311, 192] on li "Casado" at bounding box center [476, 194] width 456 height 20
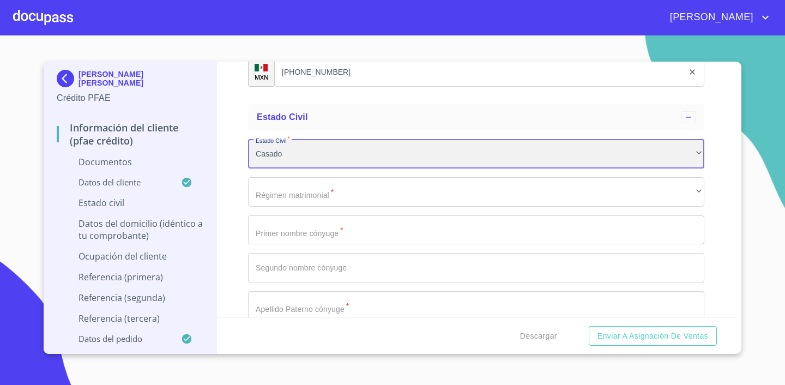
scroll to position [3613, 0]
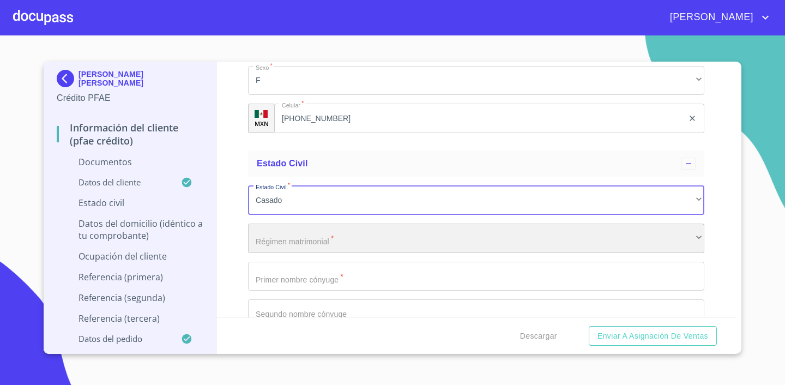
click at [340, 235] on div "​" at bounding box center [476, 237] width 456 height 29
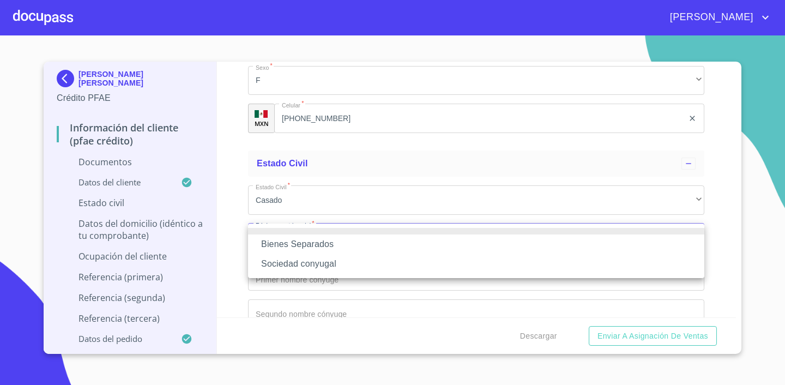
click at [336, 244] on li "Bienes Separados" at bounding box center [476, 244] width 456 height 20
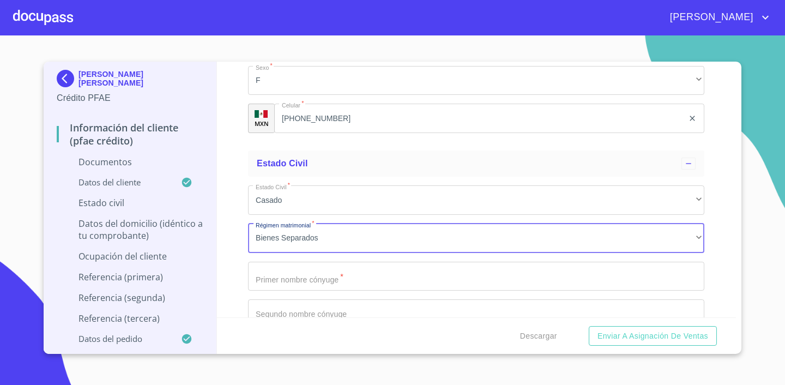
click at [340, 277] on input "Documento de identificación.   *" at bounding box center [476, 276] width 456 height 29
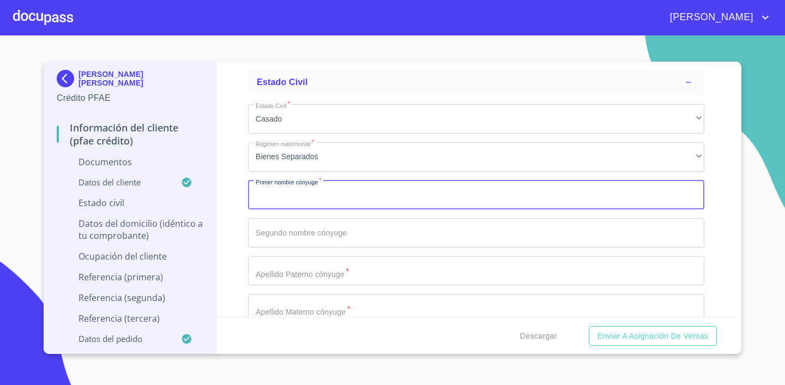
scroll to position [3718, 0]
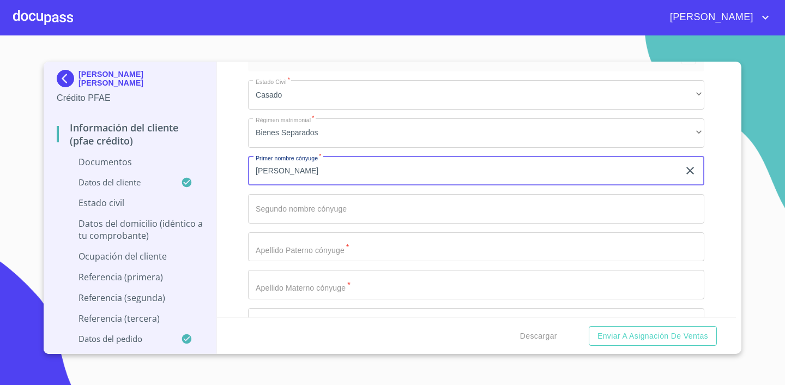
type input "EDGAR"
click at [300, 208] on input "Documento de identificación.   *" at bounding box center [476, 208] width 456 height 29
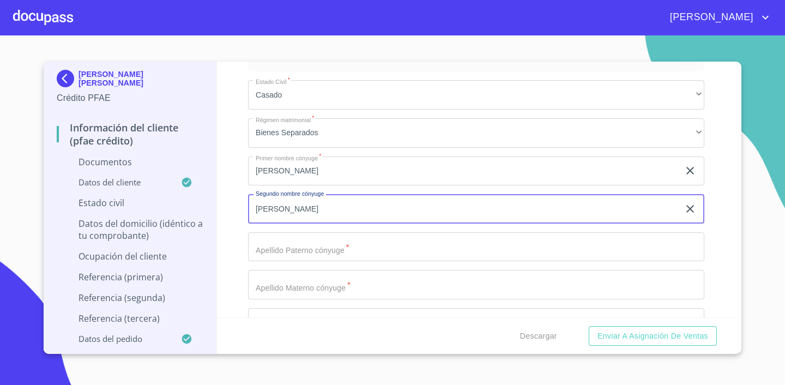
type input "ALBERTO"
click at [319, 248] on input "Documento de identificación.   *" at bounding box center [476, 246] width 456 height 29
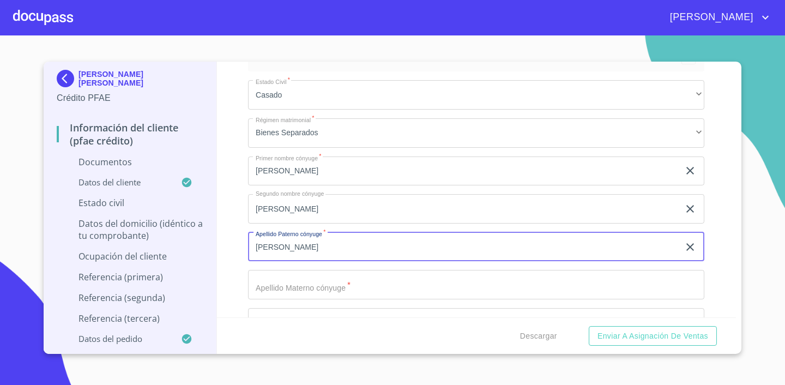
type input "ACEVES"
click at [344, 286] on input "Documento de identificación.   *" at bounding box center [476, 284] width 456 height 29
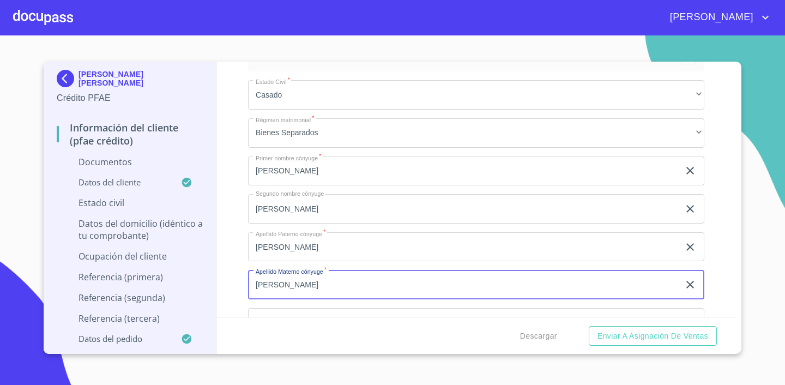
type input "BAEZ"
click at [732, 198] on div "Información del cliente (PFAE crédito) Documentos Documento de identificación. …" at bounding box center [476, 190] width 519 height 256
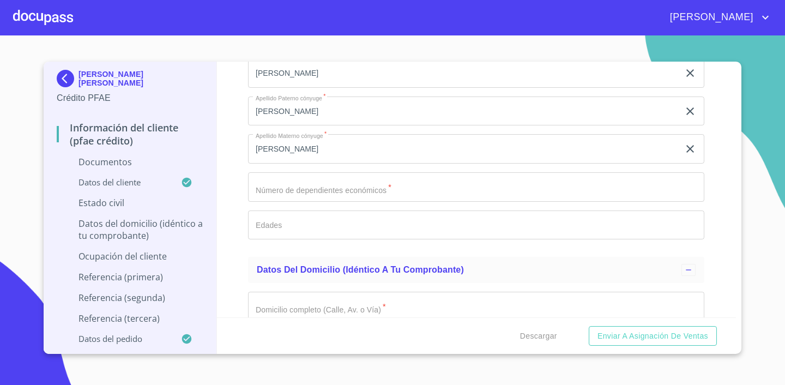
scroll to position [3865, 0]
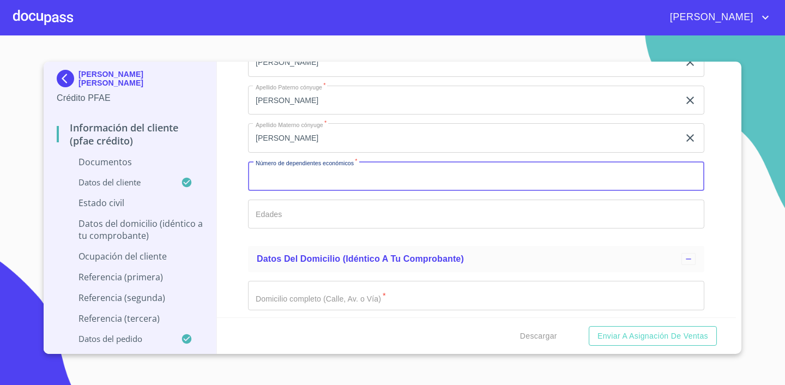
click at [431, 168] on input "Documento de identificación.   *" at bounding box center [476, 175] width 456 height 29
type input "1"
click at [328, 208] on input "Documento de identificación.   *" at bounding box center [476, 213] width 456 height 29
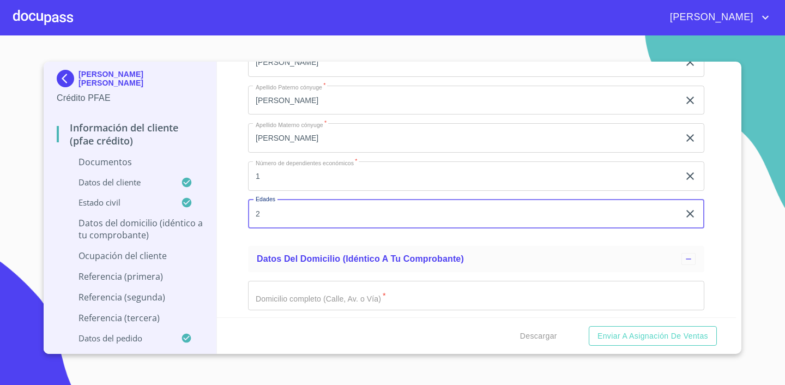
type input "2"
click at [743, 220] on section "NOHEMI BRAVO VILLANUEVA Crédito PFAE Información del cliente (PFAE crédito) Doc…" at bounding box center [392, 209] width 785 height 349
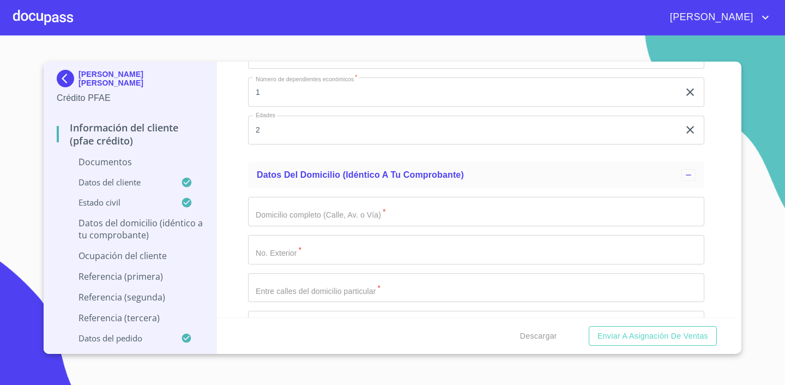
scroll to position [3955, 0]
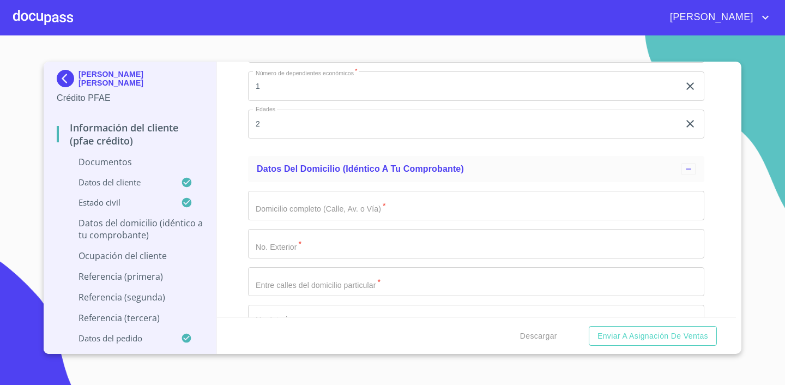
click at [459, 208] on input "Documento de identificación.   *" at bounding box center [476, 205] width 456 height 29
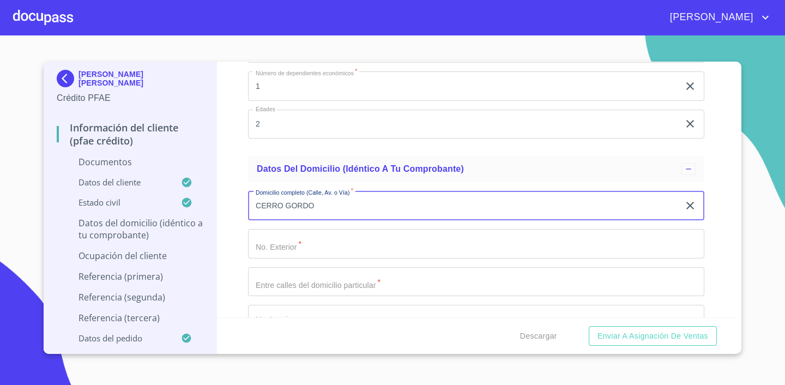
type input "CERRO GORDO"
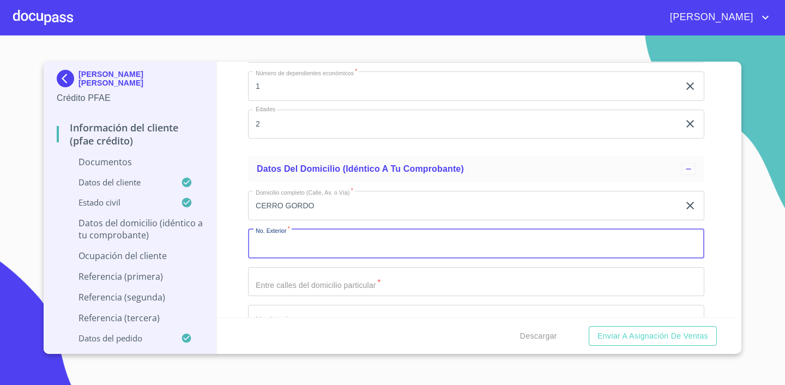
click at [389, 245] on input "Documento de identificación.   *" at bounding box center [476, 243] width 456 height 29
type input "1951"
click at [335, 288] on input "Documento de identificación.   *" at bounding box center [476, 281] width 456 height 29
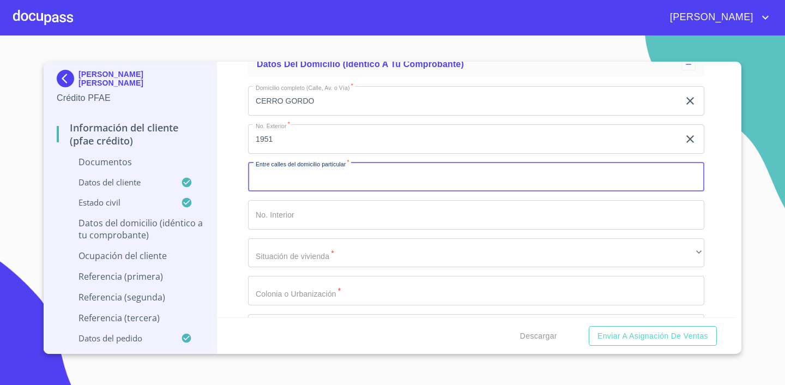
scroll to position [4064, 0]
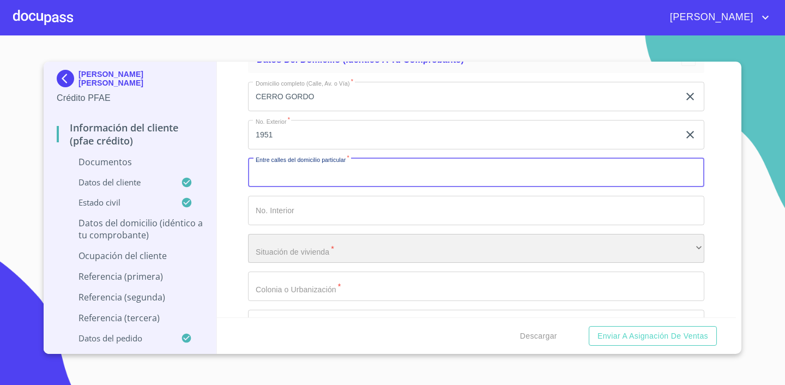
click at [344, 246] on div "​" at bounding box center [476, 248] width 456 height 29
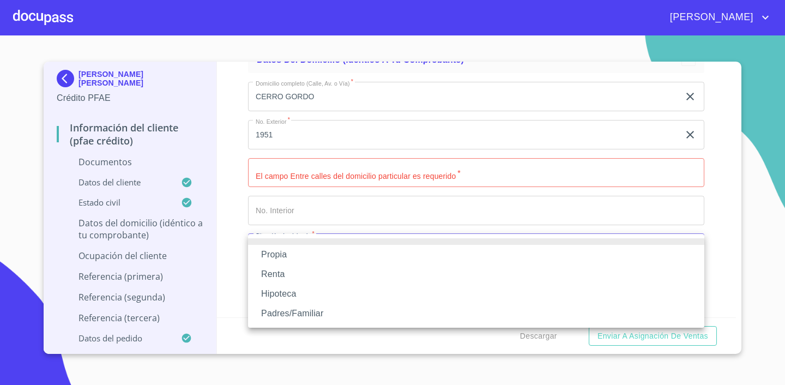
click at [323, 260] on li "Propia" at bounding box center [476, 255] width 456 height 20
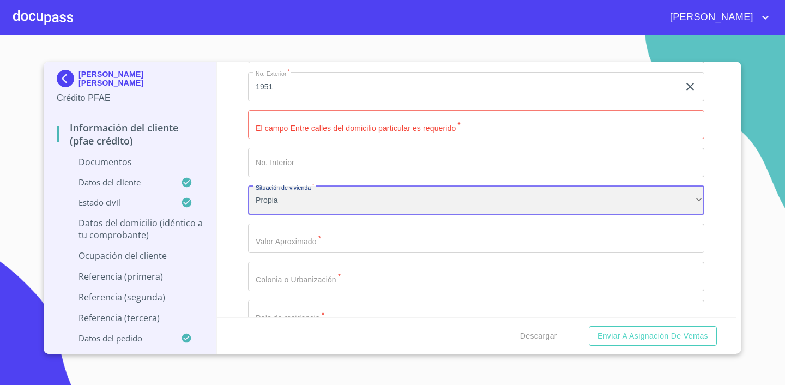
scroll to position [4129, 0]
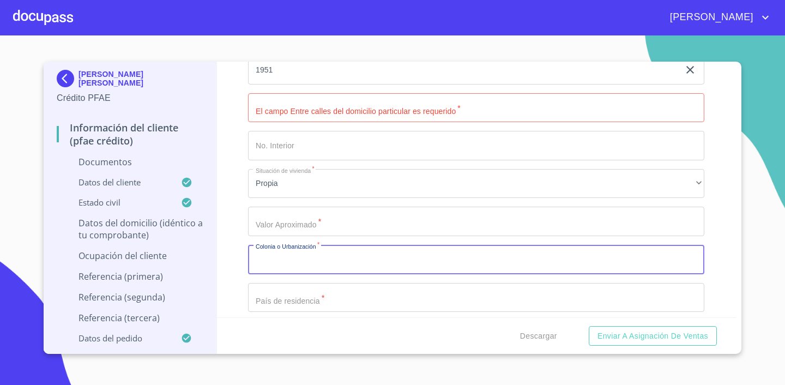
click at [313, 260] on input "Documento de identificación.   *" at bounding box center [476, 259] width 456 height 29
type input "LAS AGULAS"
click at [333, 292] on input "Documento de identificación.   *" at bounding box center [476, 297] width 456 height 29
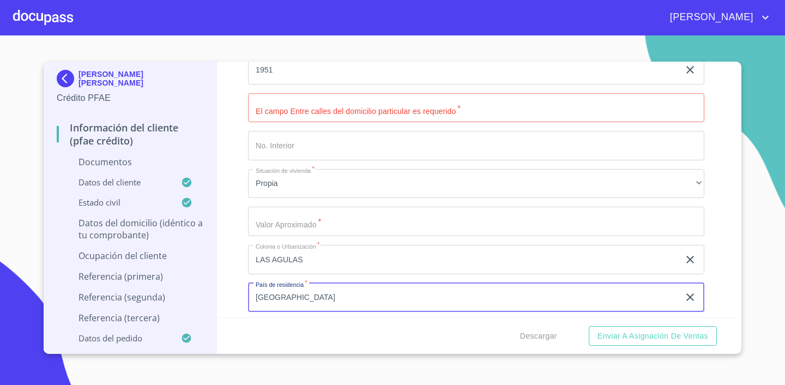
type input "MÉXICO"
click at [385, 262] on input "LAS AGULAS" at bounding box center [463, 259] width 431 height 29
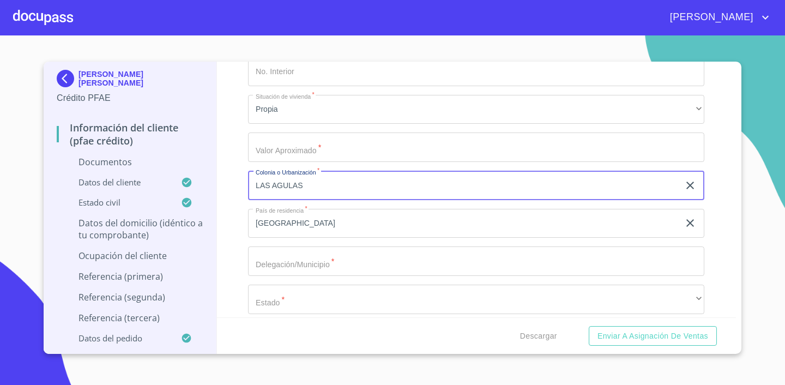
scroll to position [4213, 0]
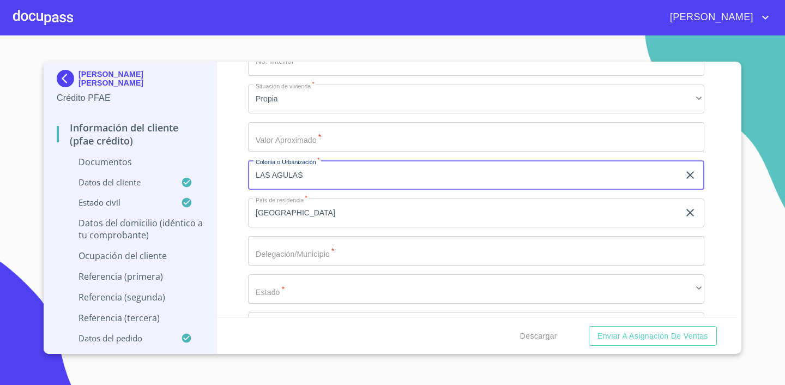
click at [357, 248] on input "Documento de identificación.   *" at bounding box center [476, 250] width 456 height 29
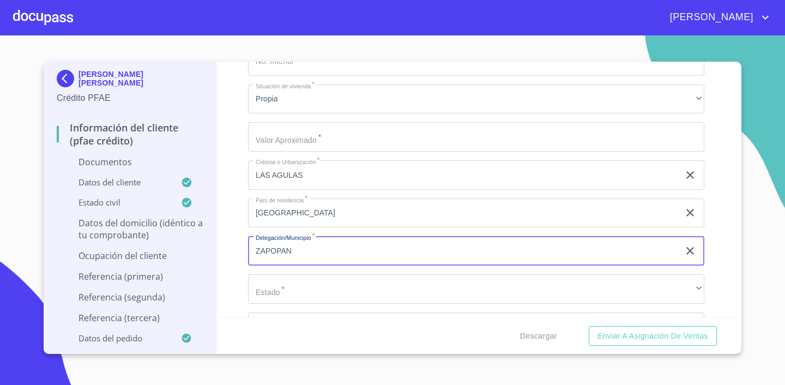
type input "ZAPOPAN"
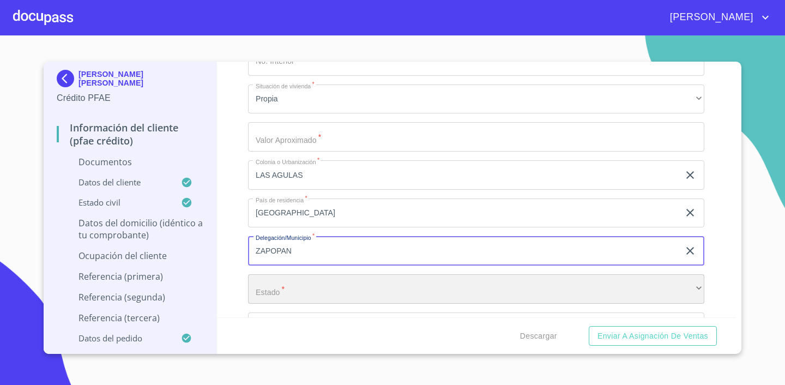
click at [336, 285] on div "​" at bounding box center [476, 288] width 456 height 29
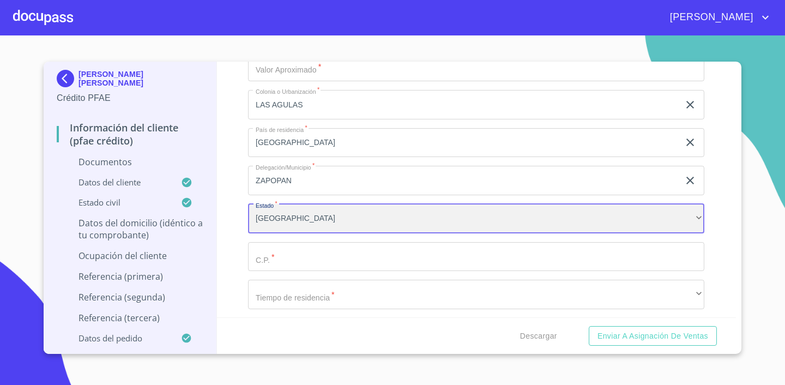
scroll to position [4313, 0]
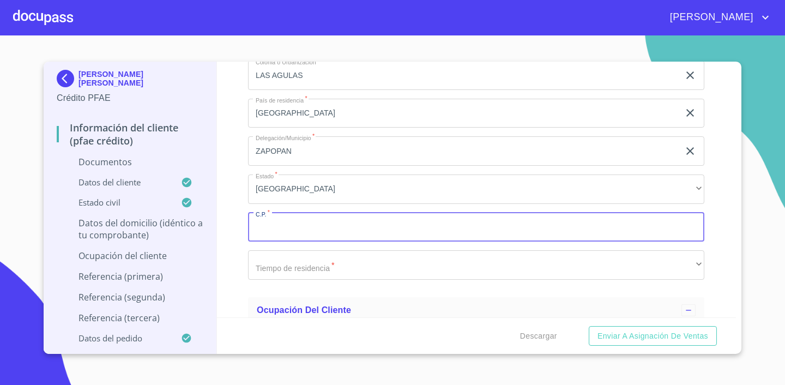
click at [340, 218] on input "Documento de identificación.   *" at bounding box center [476, 227] width 456 height 29
type input "45080"
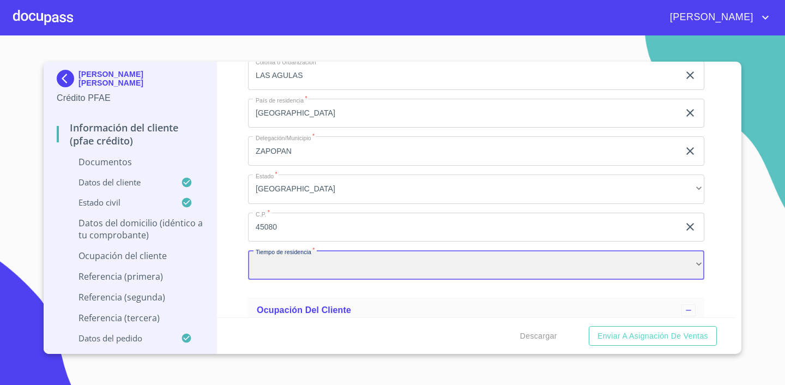
click at [312, 264] on div "​" at bounding box center [476, 264] width 456 height 29
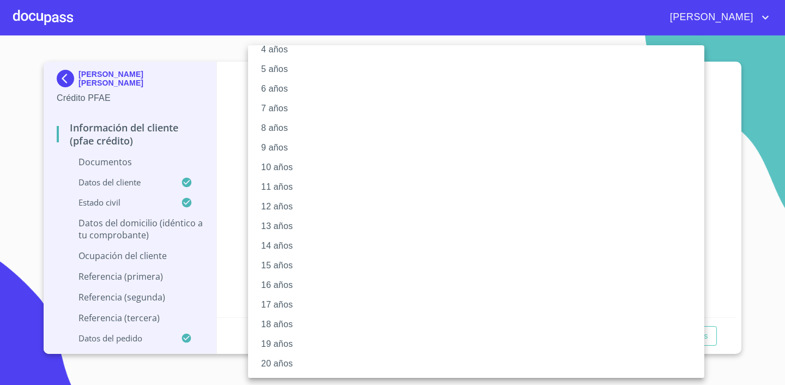
scroll to position [94, 0]
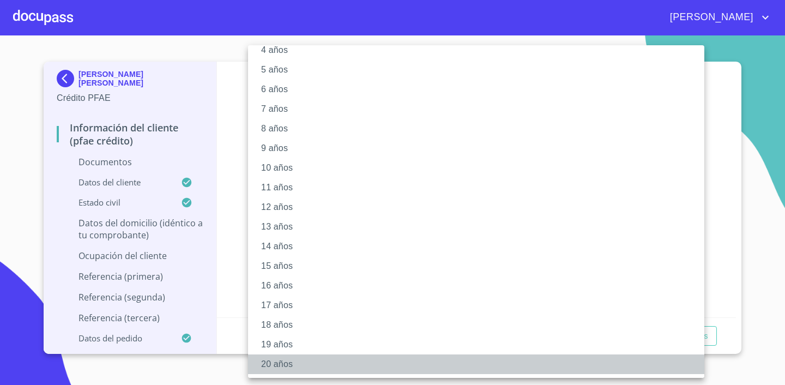
click at [280, 362] on li "20 años" at bounding box center [476, 364] width 456 height 20
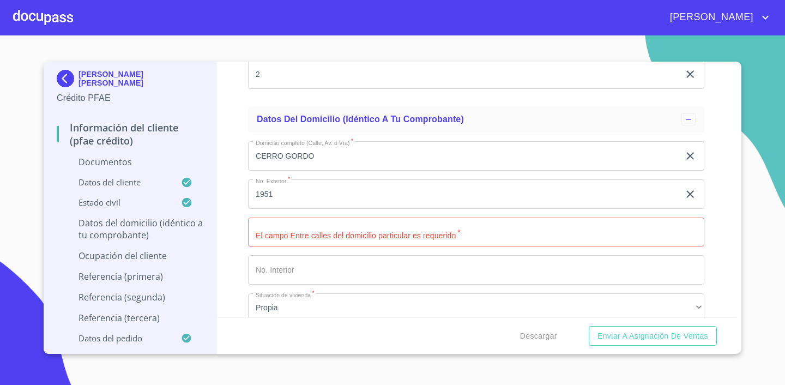
scroll to position [3999, 0]
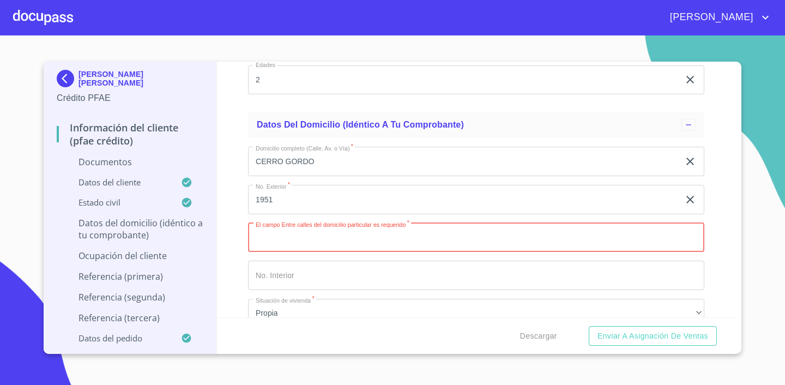
click at [313, 234] on input "Documento de identificación.   *" at bounding box center [476, 237] width 456 height 29
type input "SIERRA DE CUALE Y RIO TUITO"
click at [341, 274] on input "Documento de identificación.   *" at bounding box center [476, 274] width 456 height 29
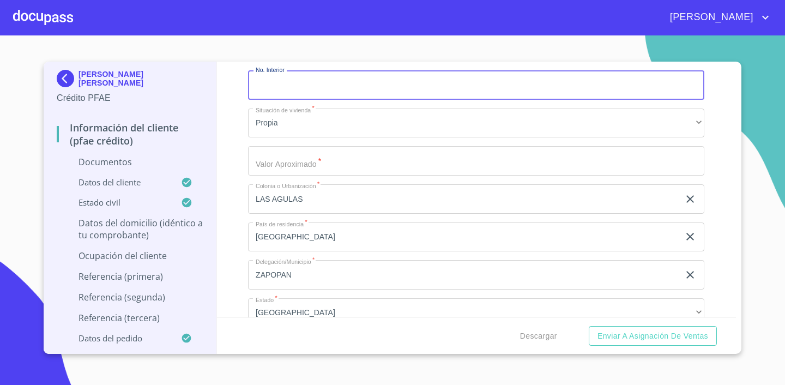
scroll to position [4192, 0]
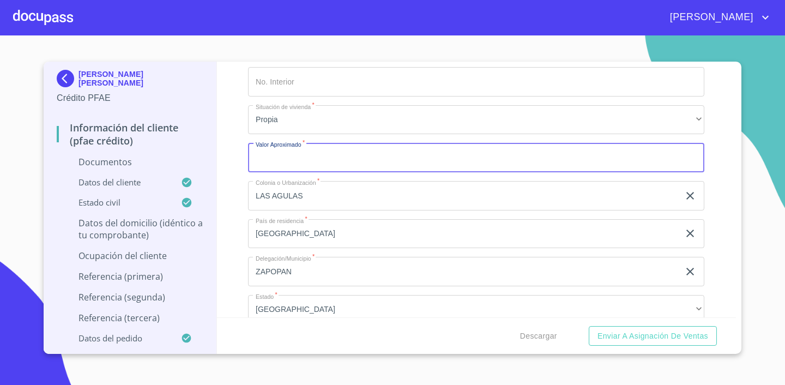
click at [331, 155] on input "Documento de identificación.   *" at bounding box center [476, 157] width 456 height 29
click at [717, 203] on div "Información del cliente (PFAE crédito) Documentos Documento de identificación. …" at bounding box center [476, 190] width 519 height 256
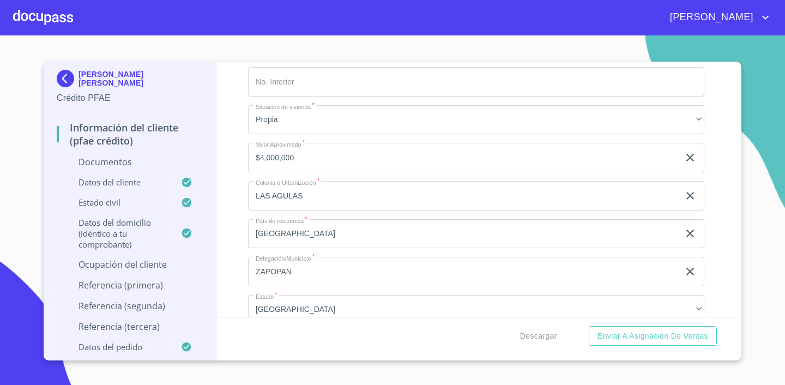
click at [265, 159] on input "$4,000,000" at bounding box center [463, 157] width 431 height 29
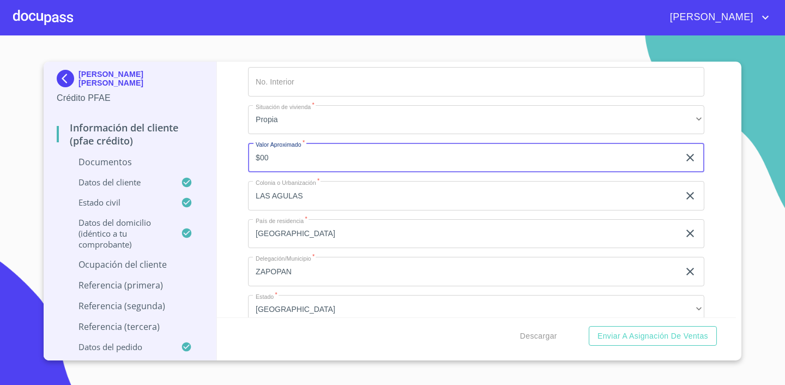
type input "$0"
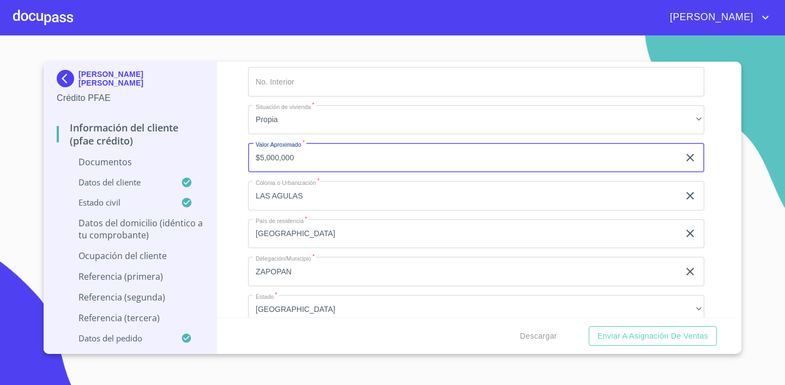
type input "$5,000,000"
click at [726, 184] on div "Información del cliente (PFAE crédito) Documentos Documento de identificación. …" at bounding box center [476, 190] width 519 height 256
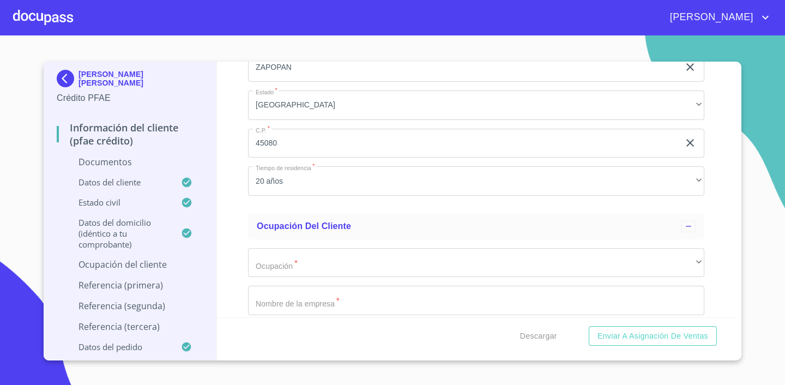
scroll to position [4494, 0]
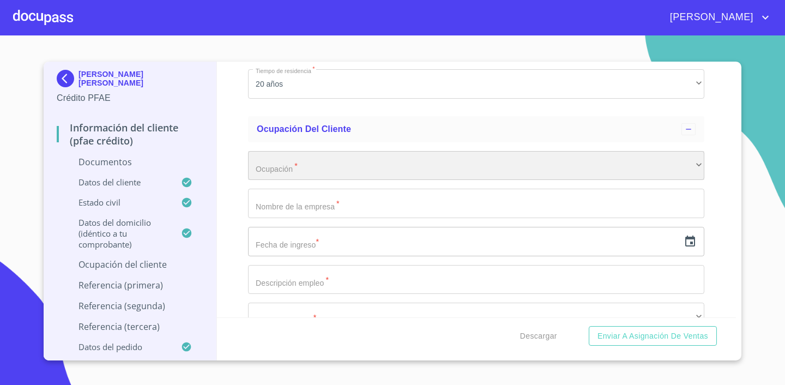
click at [463, 159] on div "​" at bounding box center [476, 165] width 456 height 29
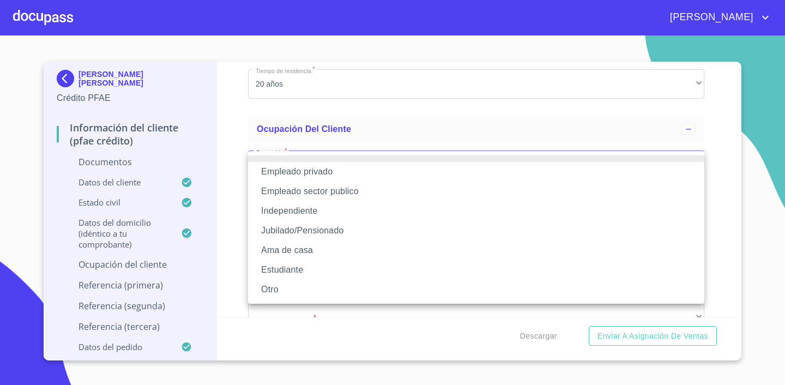
click at [409, 214] on li "Independiente" at bounding box center [476, 211] width 456 height 20
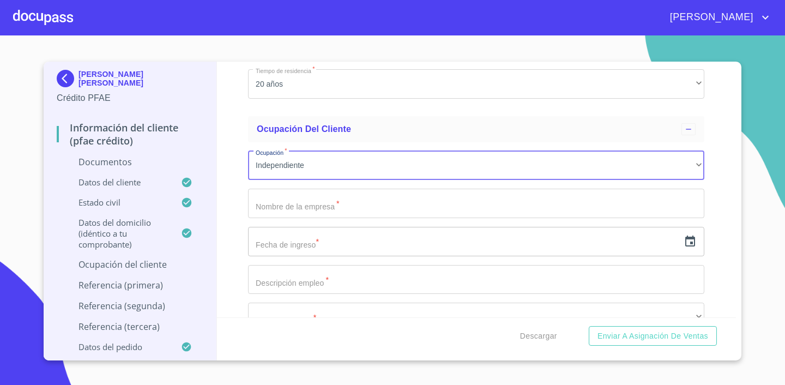
click at [325, 210] on input "Documento de identificación.   *" at bounding box center [476, 203] width 456 height 29
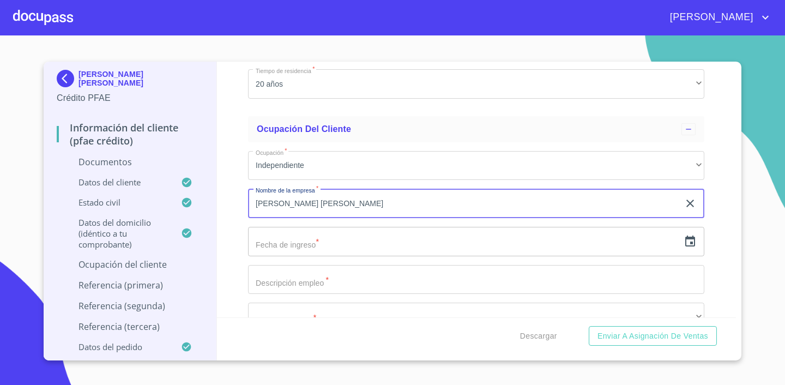
type input "[PERSON_NAME]"
click at [308, 233] on input "text" at bounding box center [463, 241] width 431 height 29
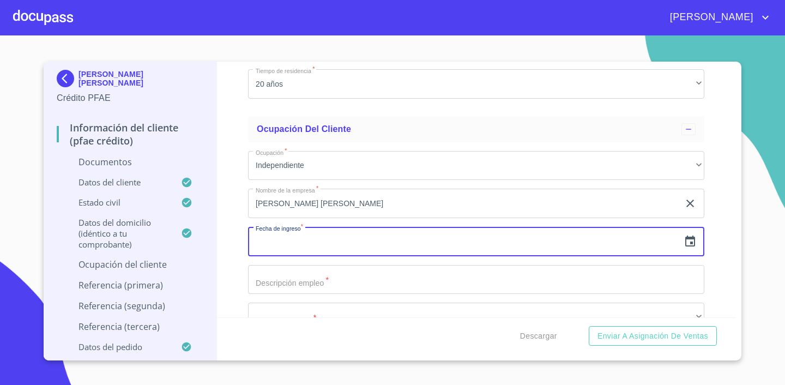
click at [693, 243] on icon "button" at bounding box center [689, 241] width 13 height 13
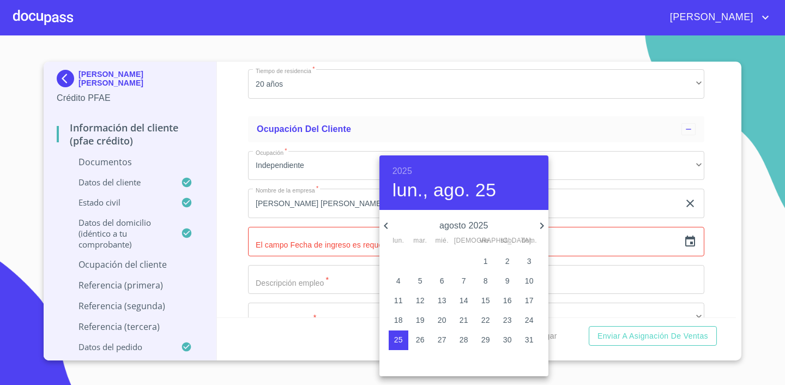
click at [405, 163] on h6 "2025" at bounding box center [402, 170] width 20 height 15
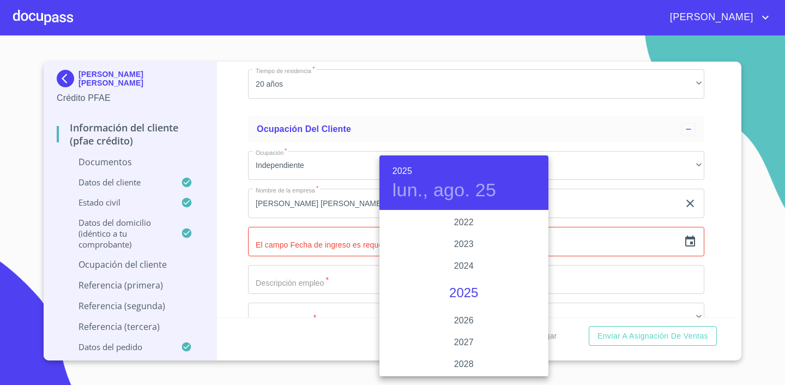
scroll to position [2097, 0]
click at [472, 222] on div "2021" at bounding box center [463, 218] width 169 height 22
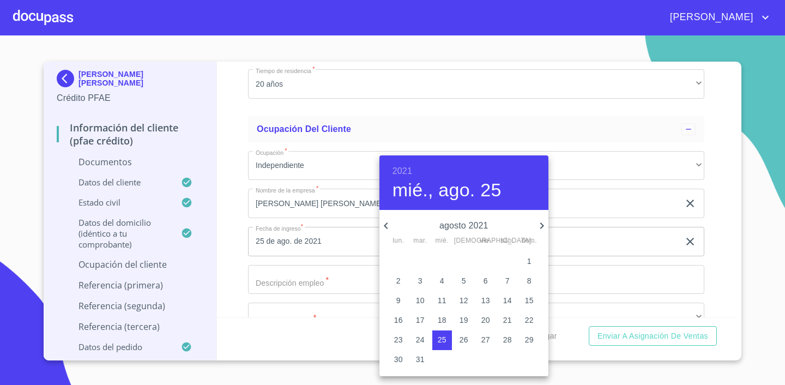
click at [543, 224] on icon "button" at bounding box center [541, 225] width 13 height 13
click at [441, 320] on p "20" at bounding box center [442, 319] width 9 height 11
type input "20 de oct. de 2021"
click at [605, 260] on div at bounding box center [392, 192] width 785 height 385
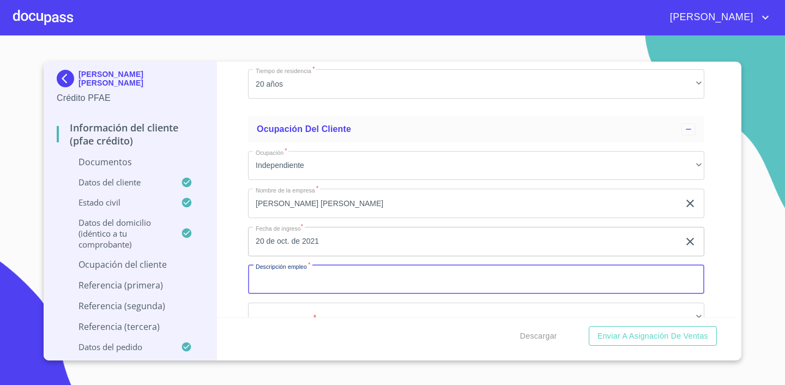
click at [423, 286] on input "Documento de identificación.   *" at bounding box center [476, 279] width 456 height 29
type input "RENTA DE CASAS A TRAVÉS DE PLATAFORMAS"
click at [741, 279] on section "NOHEMI BRAVO VILLANUEVA Crédito PFAE Información del cliente (PFAE crédito) Doc…" at bounding box center [392, 209] width 785 height 349
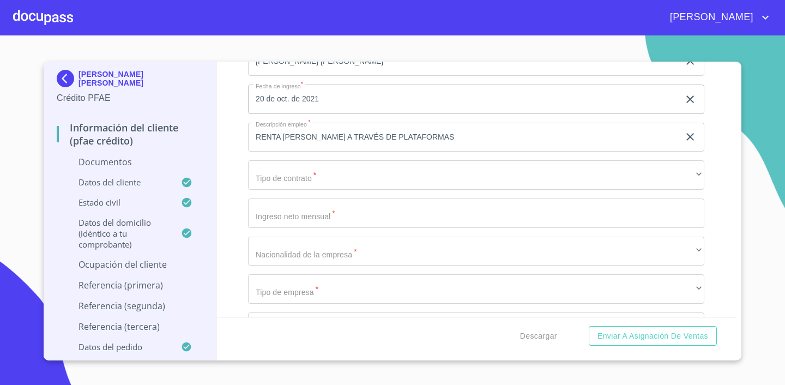
scroll to position [4656, 0]
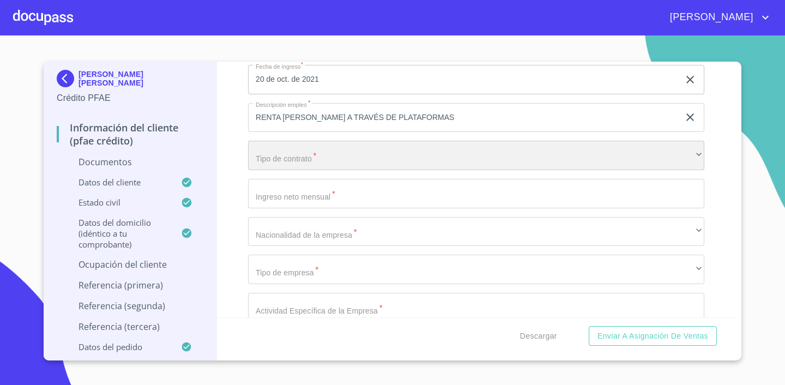
click at [369, 148] on div "​" at bounding box center [476, 155] width 456 height 29
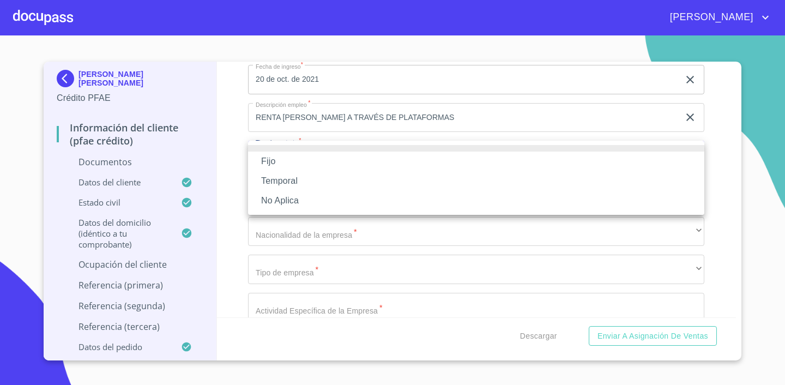
click at [348, 164] on li "Fijo" at bounding box center [476, 161] width 456 height 20
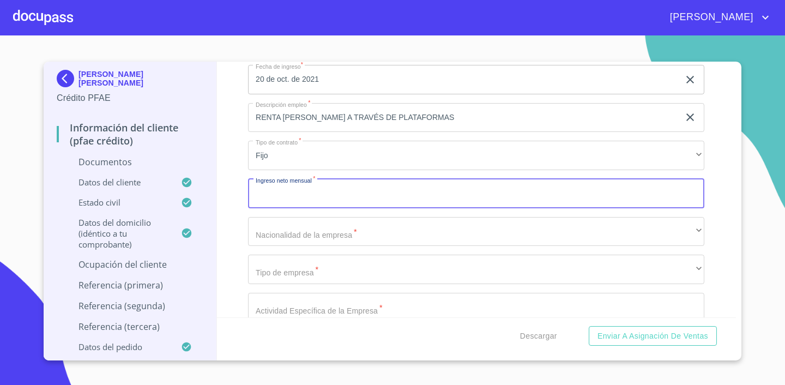
click at [343, 191] on input "Documento de identificación.   *" at bounding box center [476, 193] width 456 height 29
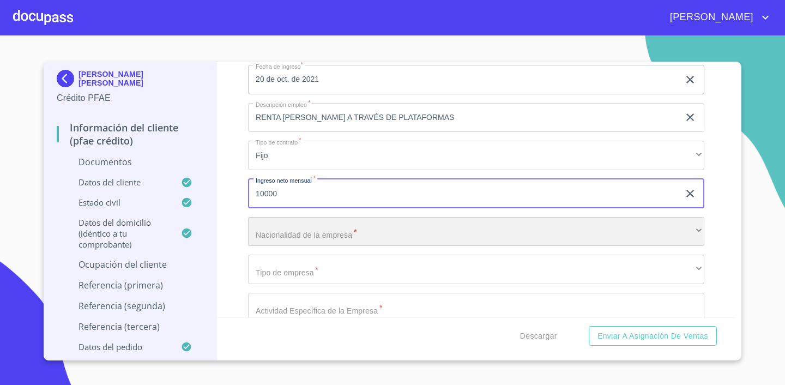
click at [312, 223] on div "​" at bounding box center [476, 231] width 456 height 29
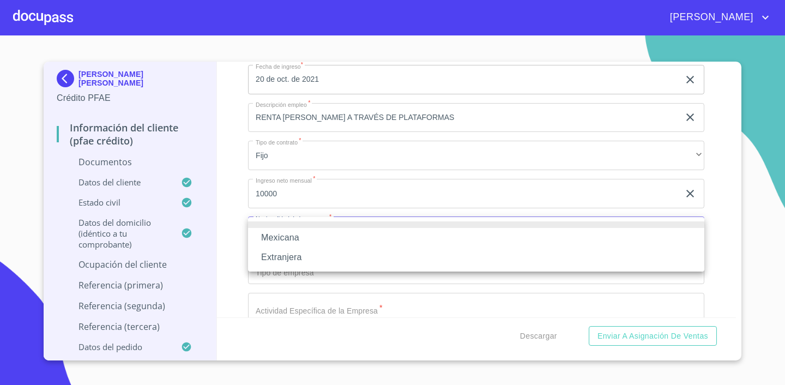
click at [296, 189] on div at bounding box center [392, 192] width 785 height 385
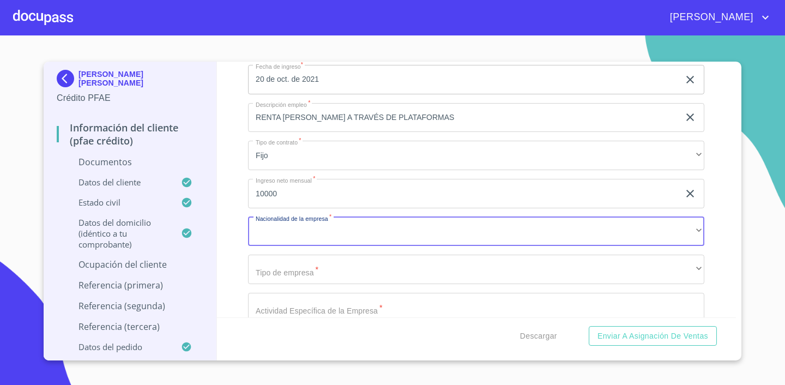
click at [308, 190] on input "10000" at bounding box center [463, 193] width 431 height 29
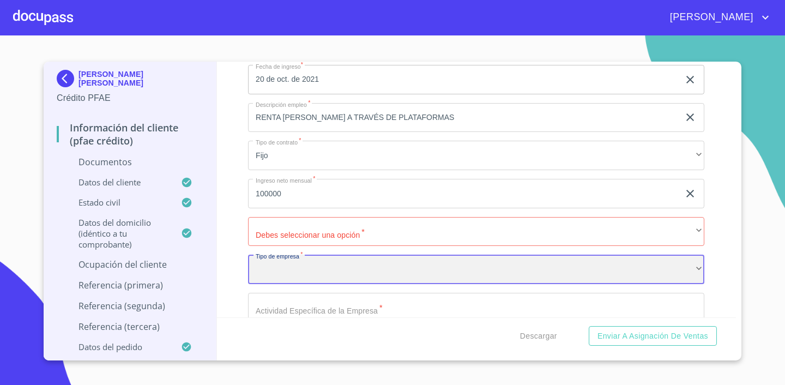
click at [328, 268] on div "​" at bounding box center [476, 268] width 456 height 29
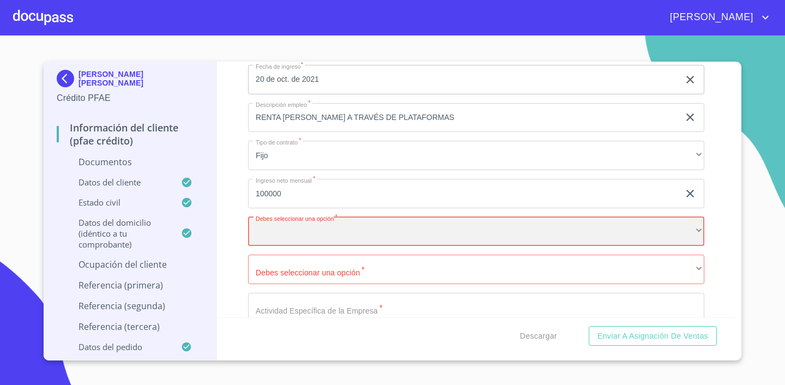
click at [313, 231] on div "​" at bounding box center [476, 231] width 456 height 29
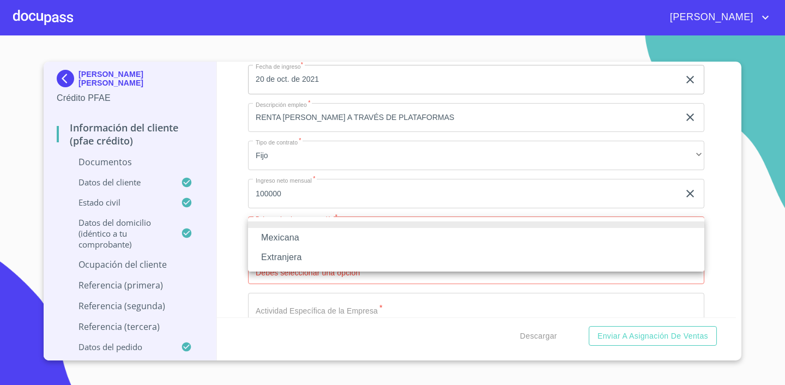
click at [232, 207] on div at bounding box center [392, 192] width 785 height 385
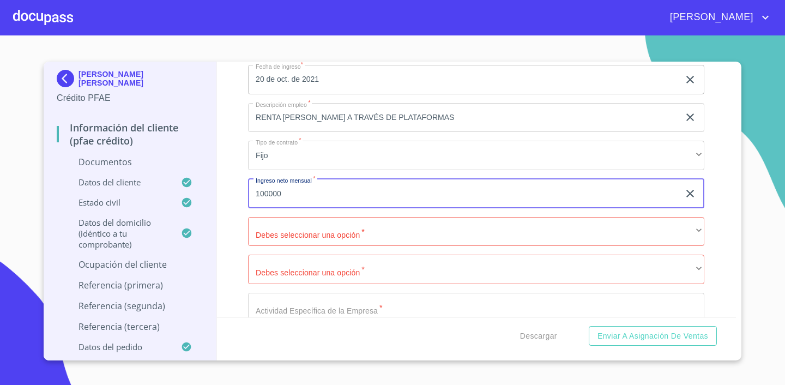
click at [288, 196] on input "100000" at bounding box center [463, 193] width 431 height 29
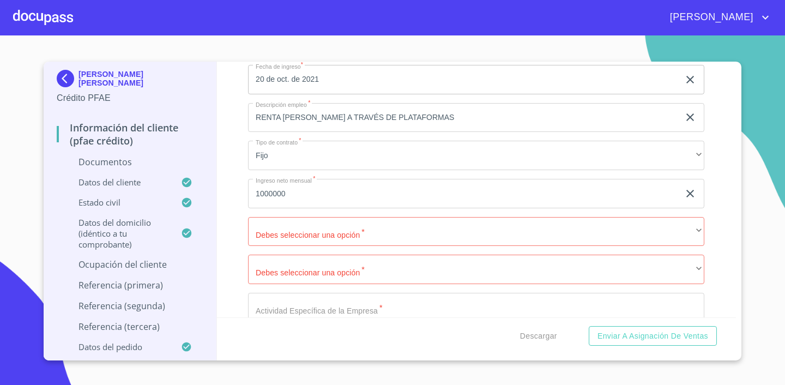
click at [241, 228] on div "Información del cliente (PFAE crédito) Documentos Documento de identificación. …" at bounding box center [476, 190] width 519 height 256
click at [301, 196] on input "1000000" at bounding box center [463, 193] width 431 height 29
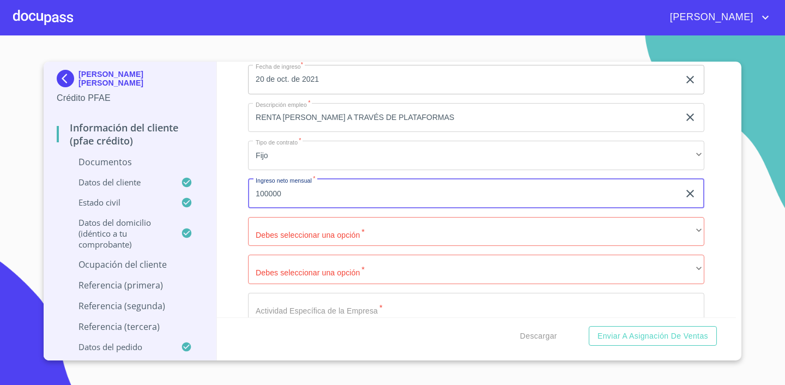
type input "100000"
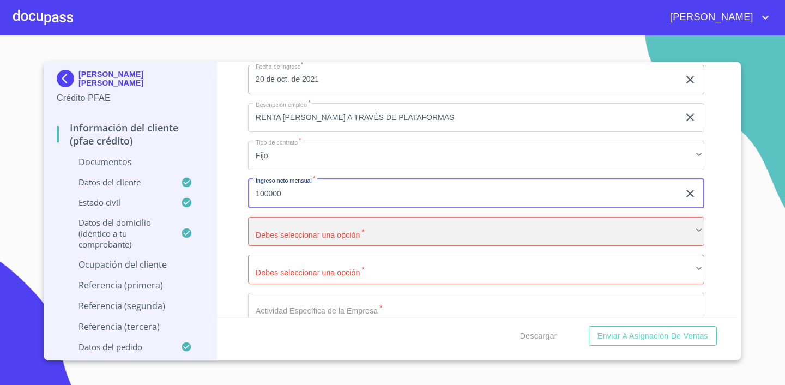
click at [449, 229] on div "​" at bounding box center [476, 231] width 456 height 29
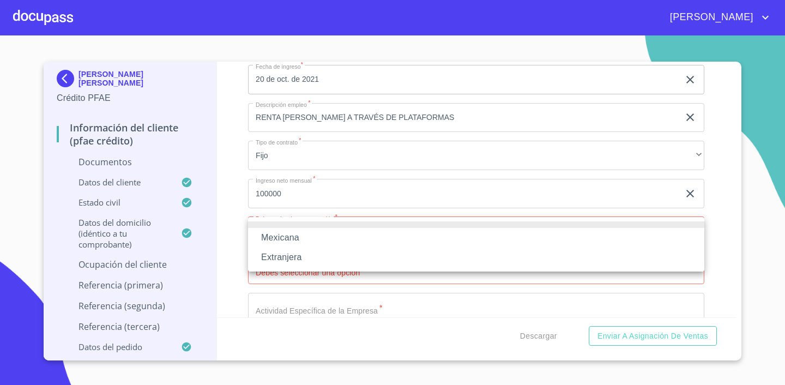
click at [401, 249] on li "Extranjera" at bounding box center [476, 257] width 456 height 20
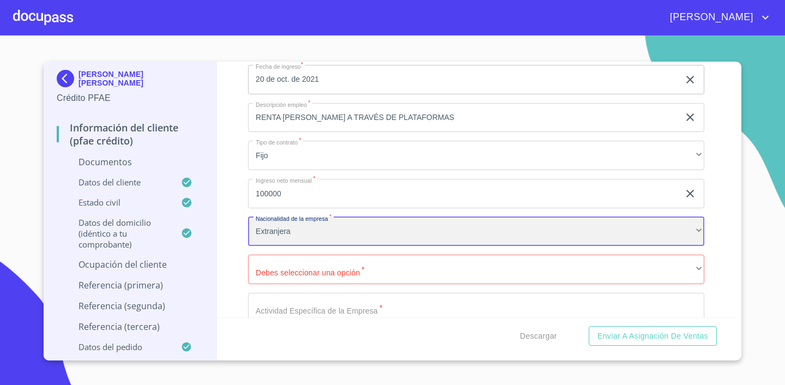
click at [365, 232] on div "Extranjera" at bounding box center [476, 231] width 456 height 29
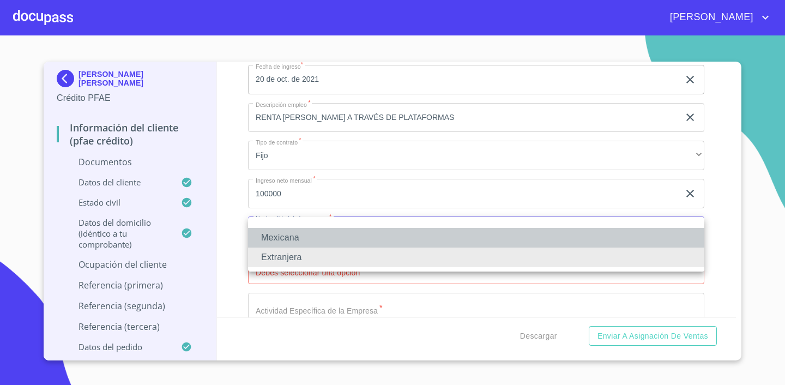
click at [350, 238] on li "Mexicana" at bounding box center [476, 238] width 456 height 20
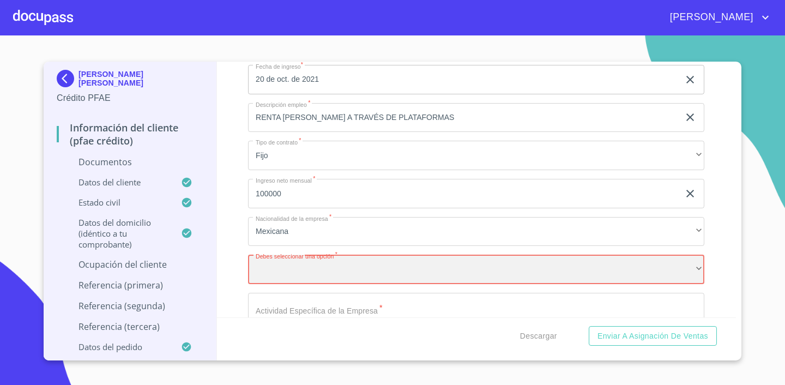
click at [350, 264] on div "​" at bounding box center [476, 268] width 456 height 29
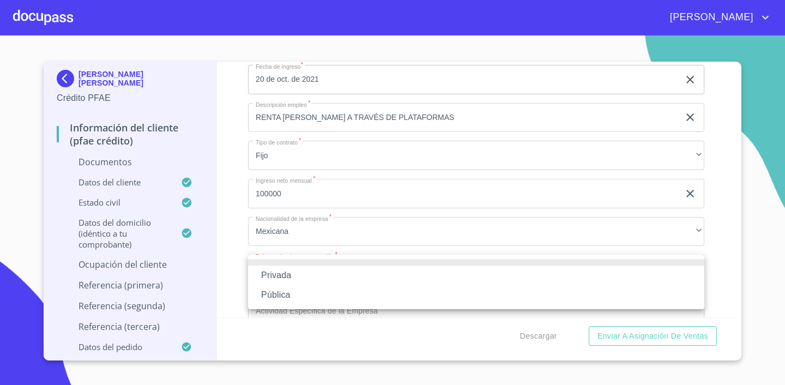
click at [341, 275] on li "Privada" at bounding box center [476, 275] width 456 height 20
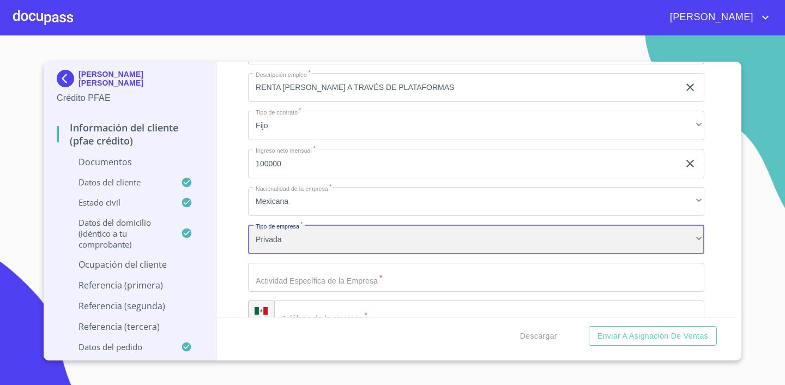
scroll to position [4721, 0]
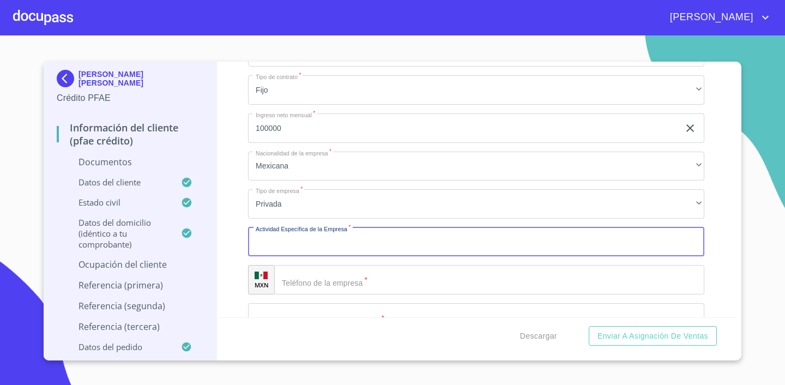
click at [345, 244] on input "Documento de identificación.   *" at bounding box center [476, 241] width 456 height 29
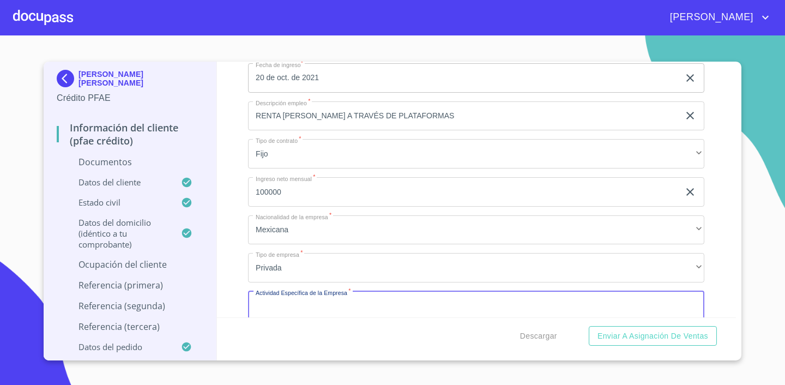
scroll to position [4644, 0]
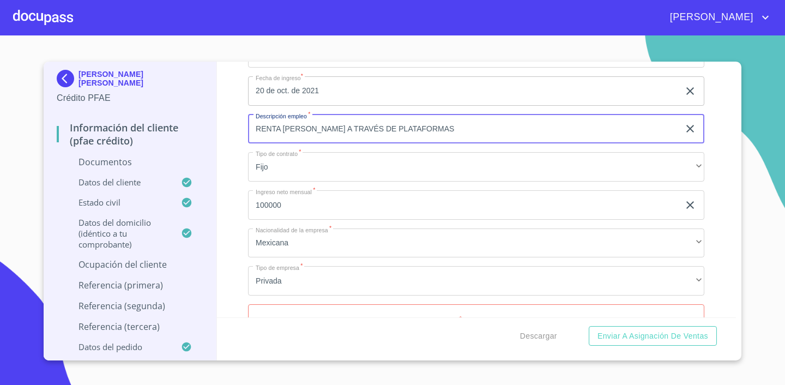
drag, startPoint x: 460, startPoint y: 124, endPoint x: 278, endPoint y: 117, distance: 182.1
click at [278, 117] on input "RENTA DE CASAS A TRAVÉS DE PLATAFORMAS" at bounding box center [463, 128] width 431 height 29
click at [285, 311] on input "Documento de identificación.   *" at bounding box center [476, 318] width 456 height 29
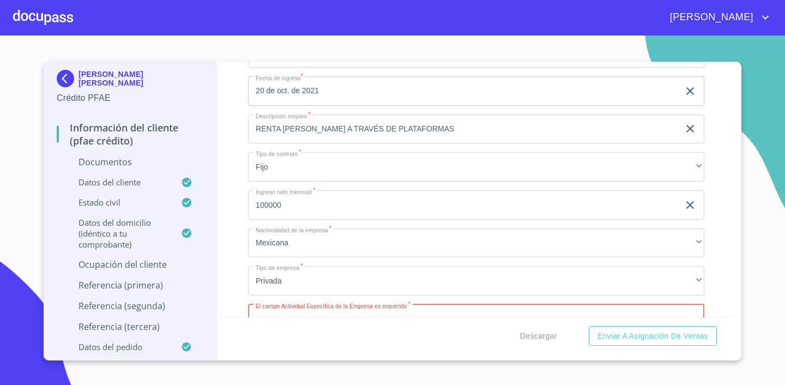
paste input "RENTA DE CASAS A TRAVÉS DE PLATAFORMAS"
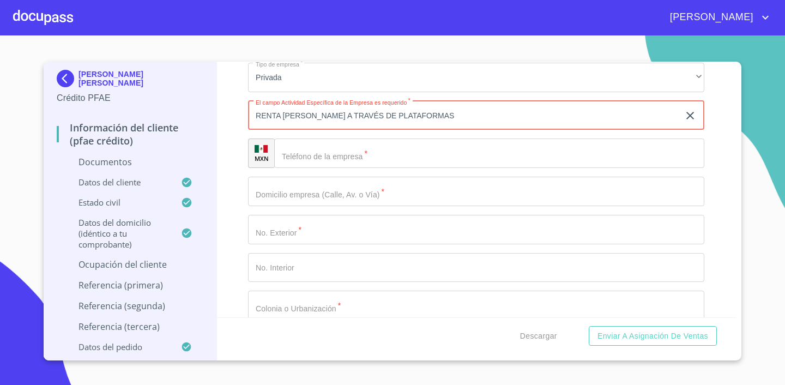
scroll to position [4873, 0]
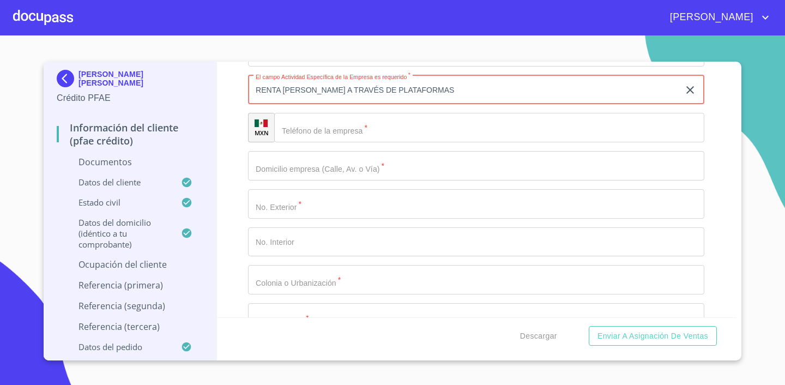
type input "RENTA DE CASAS A TRAVÉS DE PLATAFORMAS"
click at [705, 254] on div "Información del cliente (PFAE crédito) Documentos Documento de identificación. …" at bounding box center [476, 190] width 519 height 256
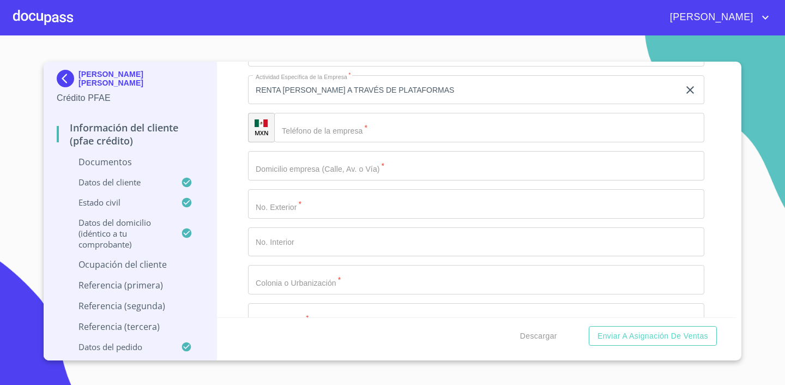
click at [340, 129] on input "Documento de identificación.   *" at bounding box center [489, 127] width 430 height 29
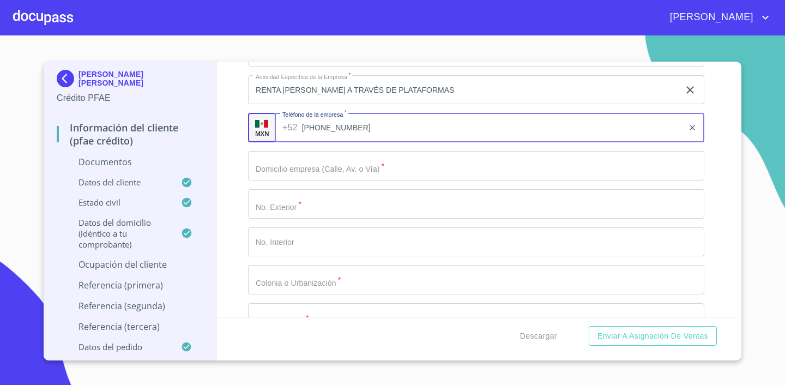
type input "[PHONE_NUMBER]"
click at [384, 163] on input "Documento de identificación.   *" at bounding box center [476, 165] width 456 height 29
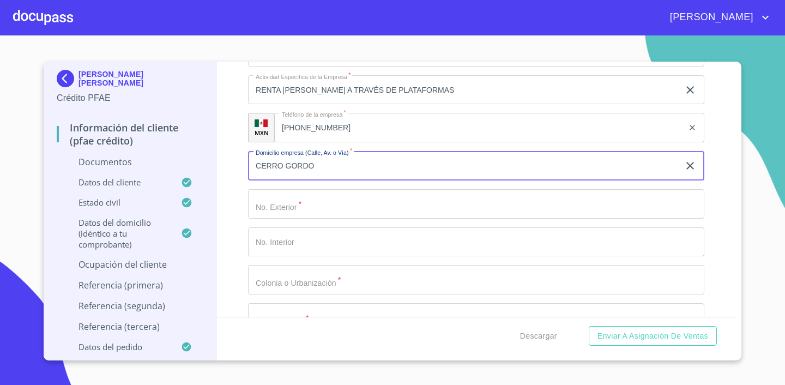
type input "CERRO GORDO"
click at [356, 203] on input "Documento de identificación.   *" at bounding box center [476, 203] width 456 height 29
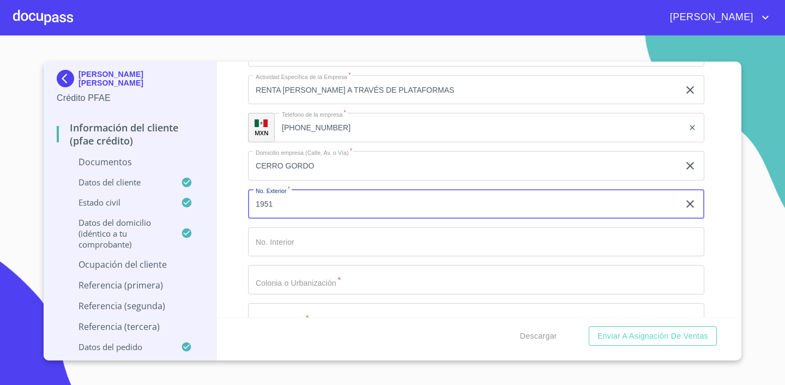
type input "1951"
click at [337, 243] on input "Documento de identificación.   *" at bounding box center [476, 241] width 456 height 29
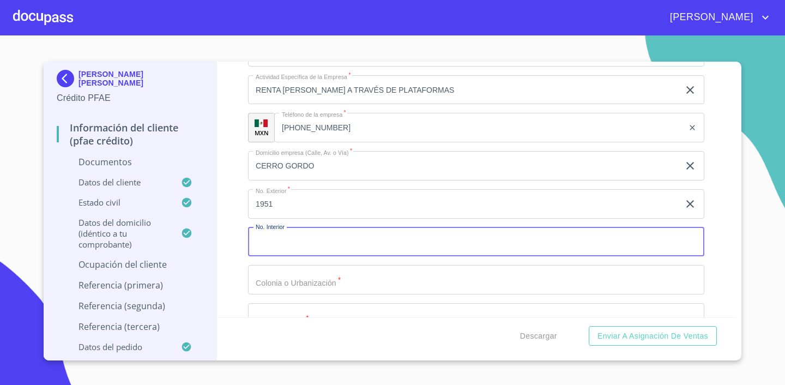
click at [372, 281] on input "Documento de identificación.   *" at bounding box center [476, 279] width 456 height 29
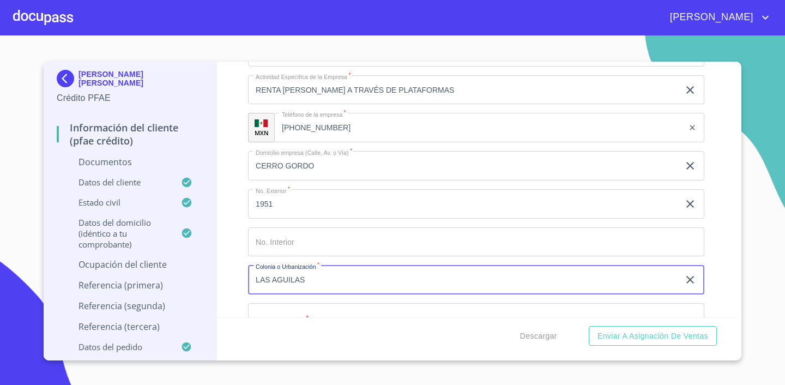
type input "LAS AGUILAS"
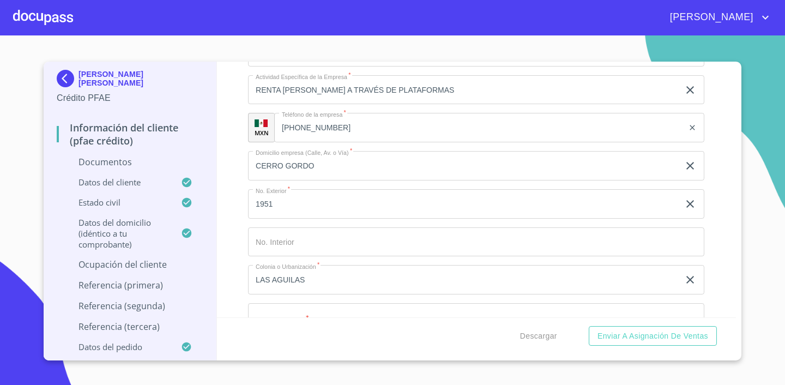
click at [761, 199] on section "NOHEMI BRAVO VILLANUEVA Crédito PFAE Información del cliente (PFAE crédito) Doc…" at bounding box center [392, 209] width 785 height 349
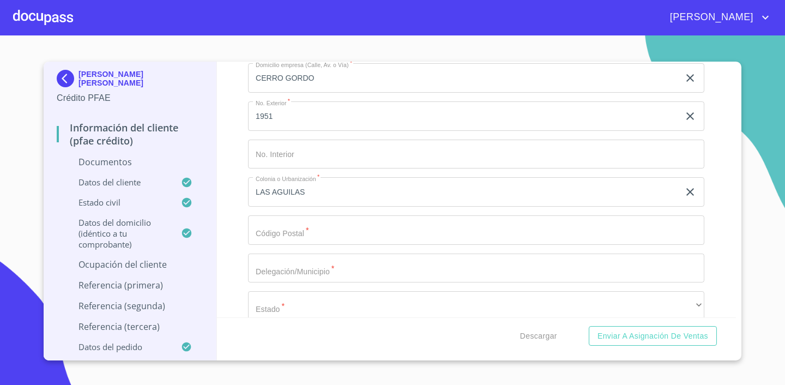
scroll to position [5003, 0]
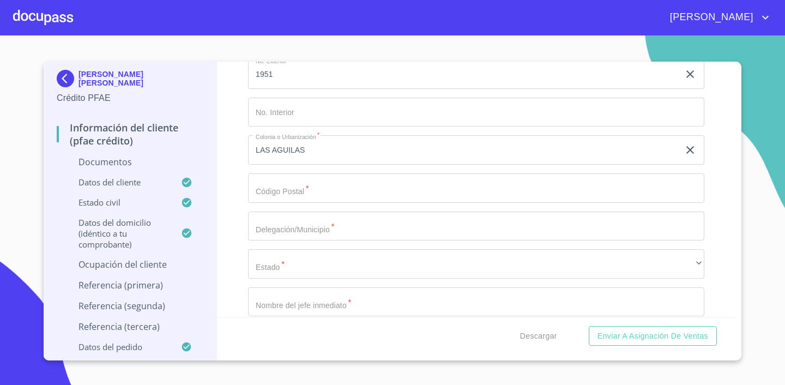
click at [435, 179] on input "Documento de identificación.   *" at bounding box center [476, 187] width 456 height 29
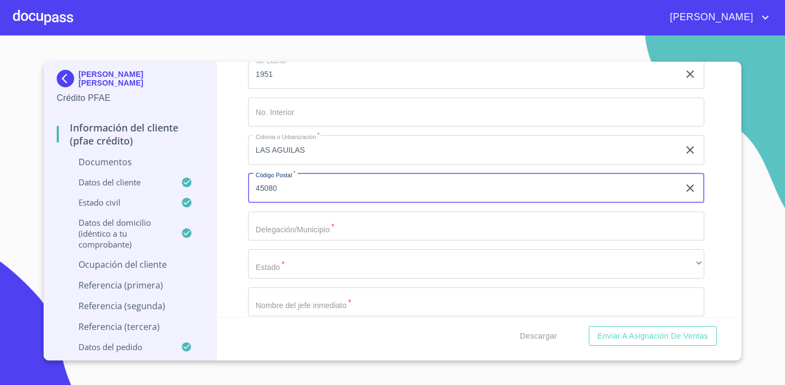
type input "45080"
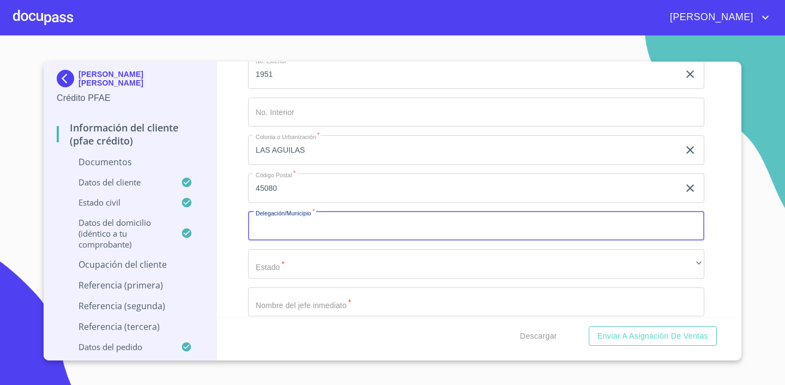
click at [423, 225] on input "Documento de identificación.   *" at bounding box center [476, 225] width 456 height 29
type input "ZAPOPAN"
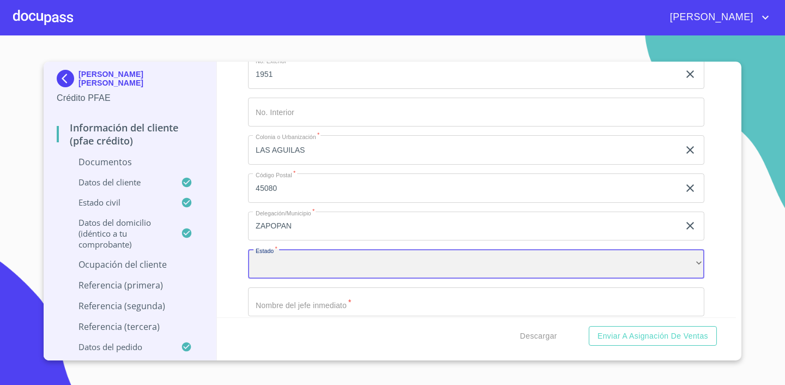
click at [385, 258] on div "​" at bounding box center [476, 263] width 456 height 29
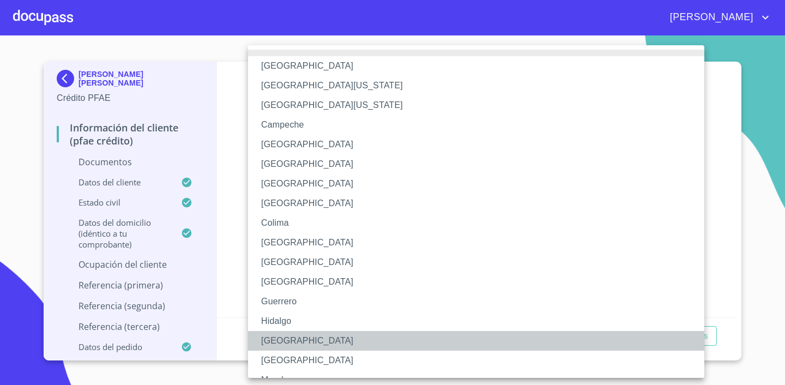
click at [281, 338] on li "Jalisco" at bounding box center [476, 341] width 456 height 20
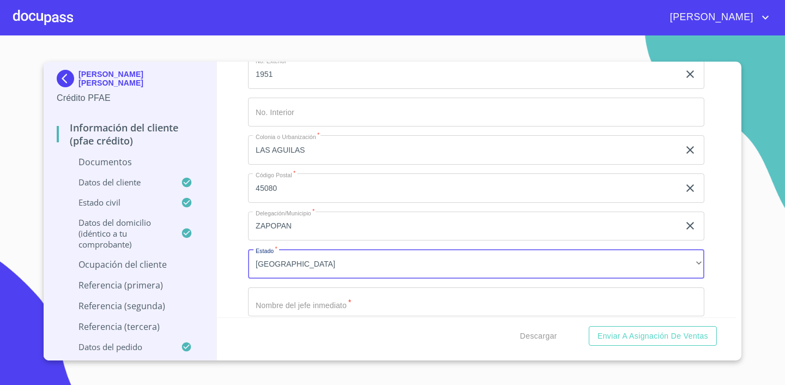
click at [311, 299] on input "Documento de identificación.   *" at bounding box center [476, 301] width 456 height 29
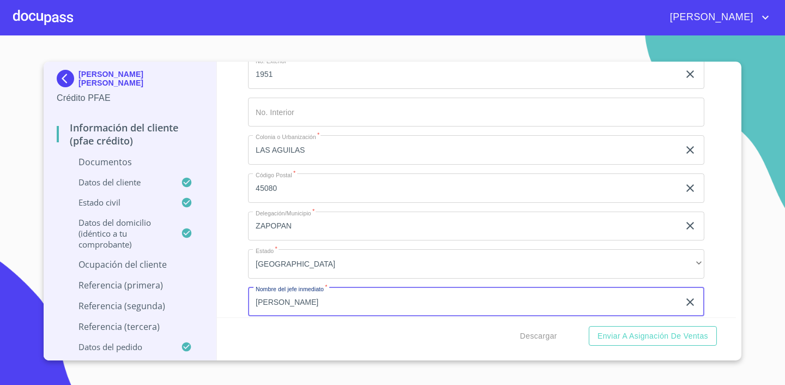
type input "NOHEMI BRAVO"
click at [726, 250] on div "Información del cliente (PFAE crédito) Documentos Documento de identificación. …" at bounding box center [476, 190] width 519 height 256
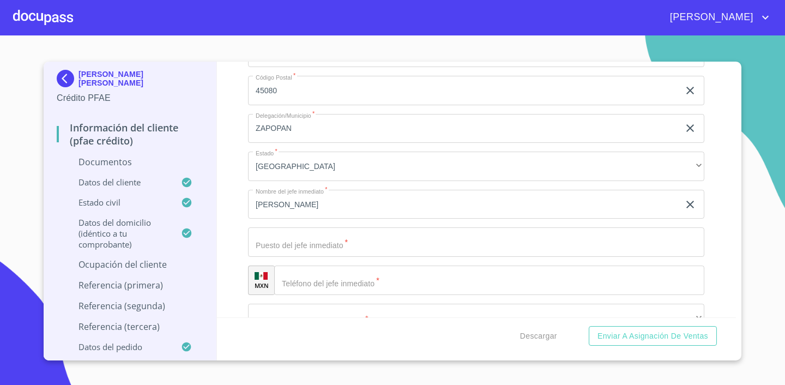
scroll to position [5125, 0]
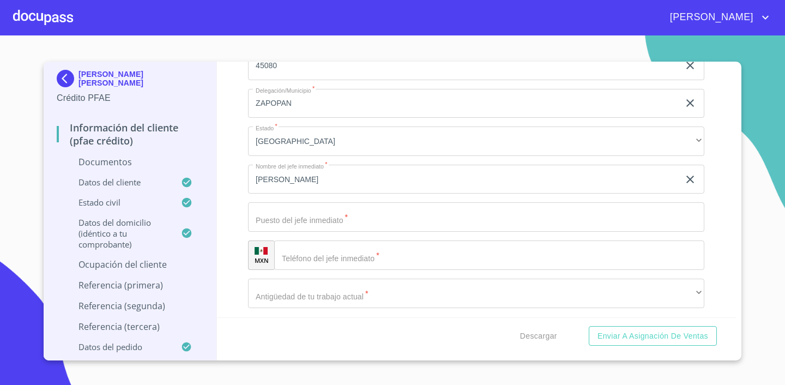
click at [482, 225] on input "Documento de identificación.   *" at bounding box center [476, 216] width 456 height 29
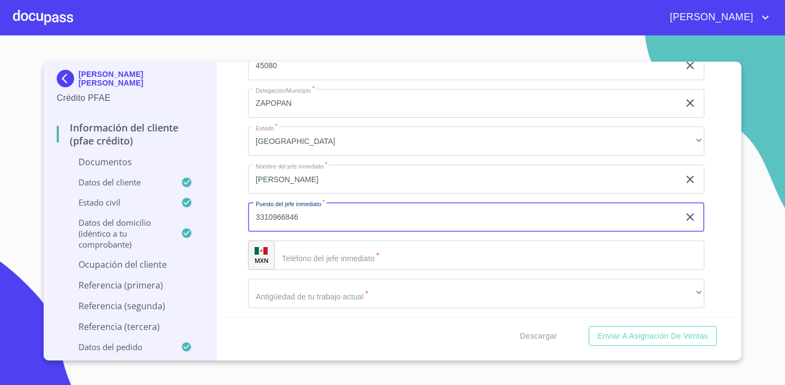
type input "3310966846"
click at [421, 258] on input "Documento de identificación.   *" at bounding box center [489, 254] width 430 height 29
drag, startPoint x: 324, startPoint y: 210, endPoint x: 311, endPoint y: 215, distance: 14.7
click at [311, 215] on input "3310966846" at bounding box center [463, 216] width 431 height 29
click at [330, 250] on input "Documento de identificación.   *" at bounding box center [489, 254] width 430 height 29
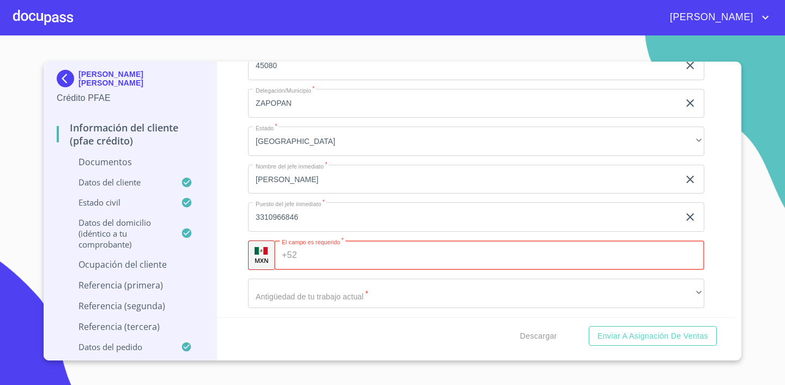
click at [326, 254] on input "Documento de identificación.   *" at bounding box center [502, 254] width 403 height 29
paste input "[PHONE_NUMBER]"
type input "[PHONE_NUMBER]"
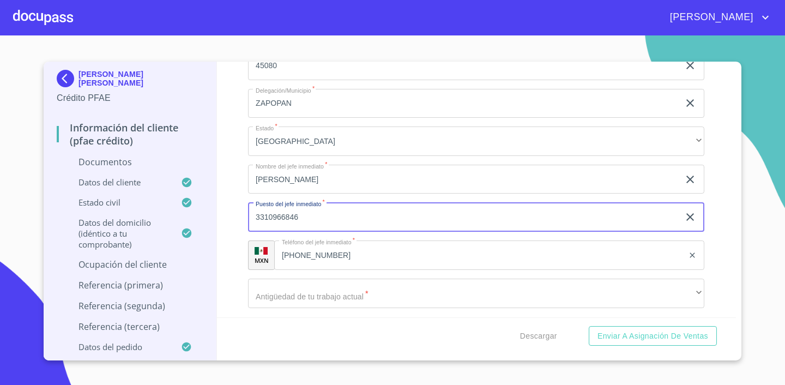
drag, startPoint x: 307, startPoint y: 216, endPoint x: 271, endPoint y: 217, distance: 35.4
click at [271, 217] on input "3310966846" at bounding box center [463, 216] width 431 height 29
type input "PROPIETARIA"
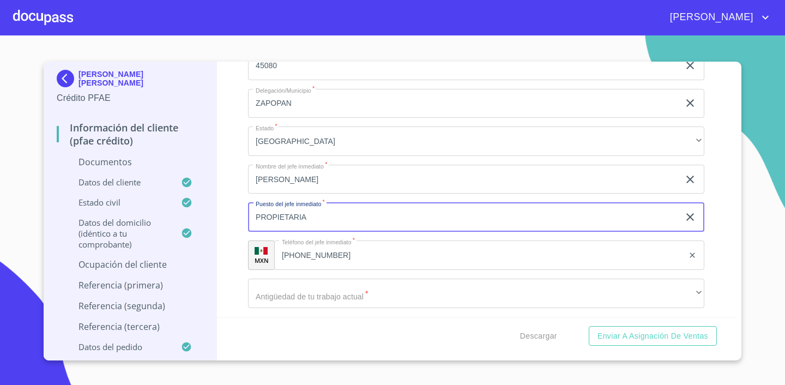
click at [701, 227] on div "PROPIETARIA ​" at bounding box center [476, 216] width 456 height 29
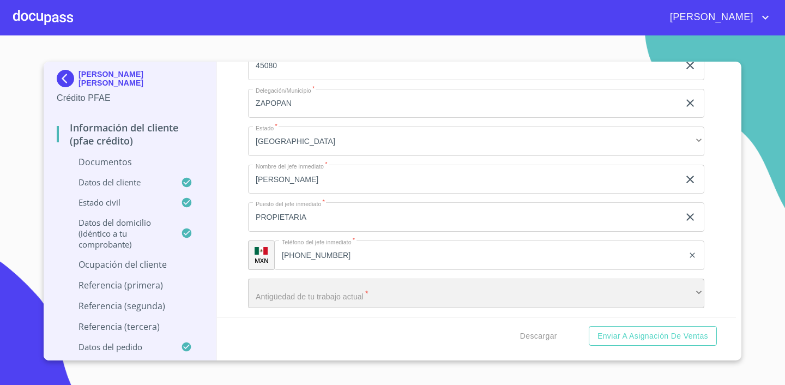
click at [396, 283] on div "​" at bounding box center [476, 292] width 456 height 29
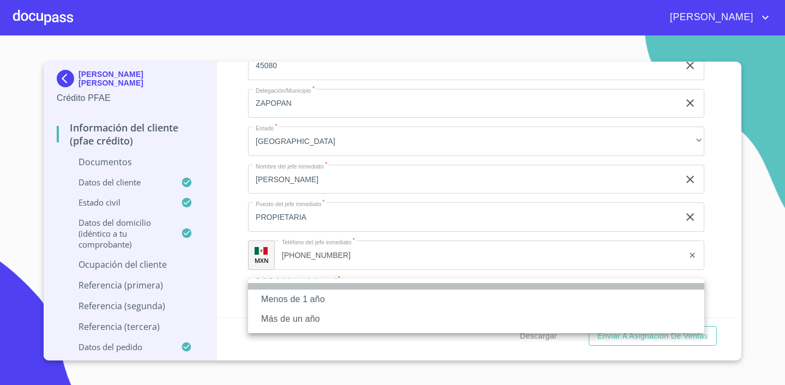
click at [384, 289] on li at bounding box center [476, 286] width 456 height 7
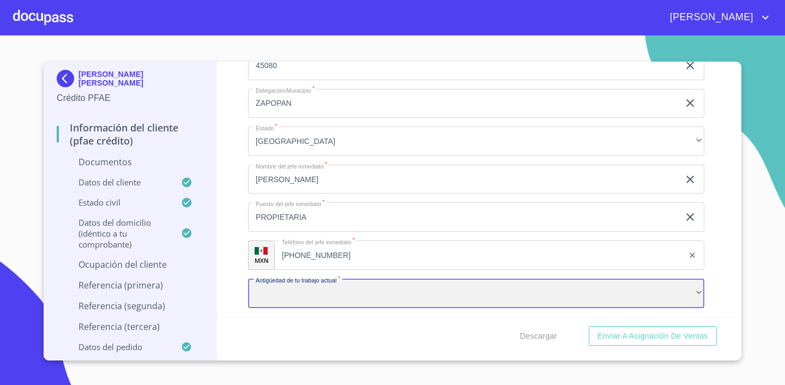
click at [350, 281] on div "​" at bounding box center [476, 292] width 456 height 29
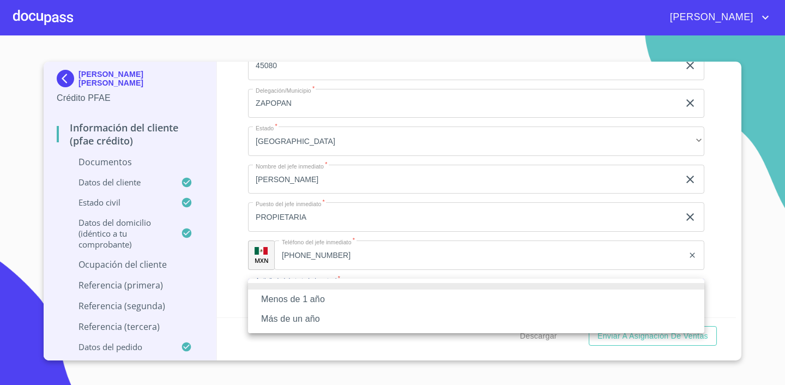
click at [325, 309] on li "Más de un año" at bounding box center [476, 319] width 456 height 20
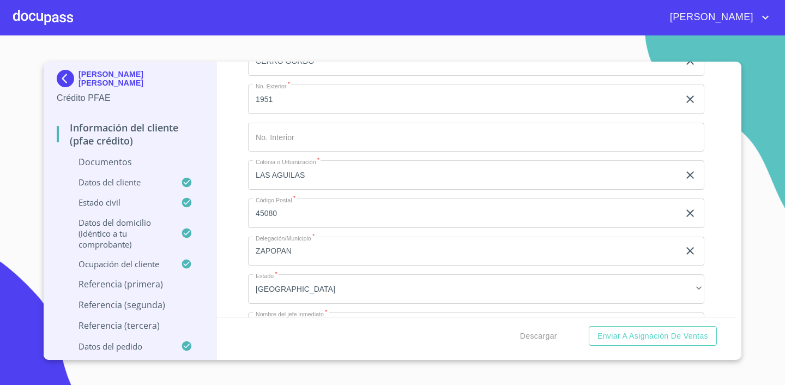
scroll to position [4994, 0]
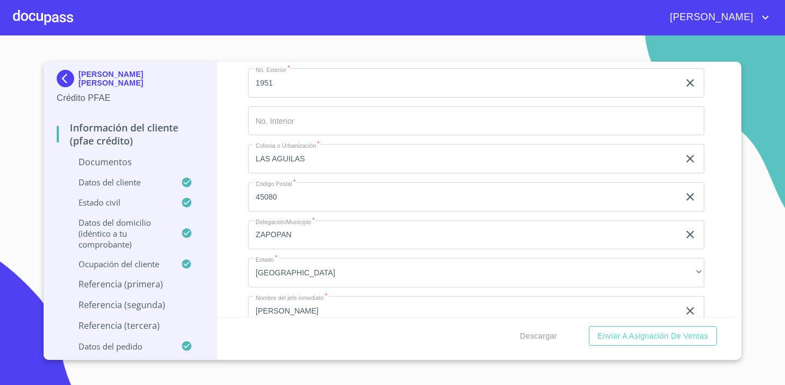
click at [97, 184] on p "Datos del cliente" at bounding box center [119, 182] width 124 height 11
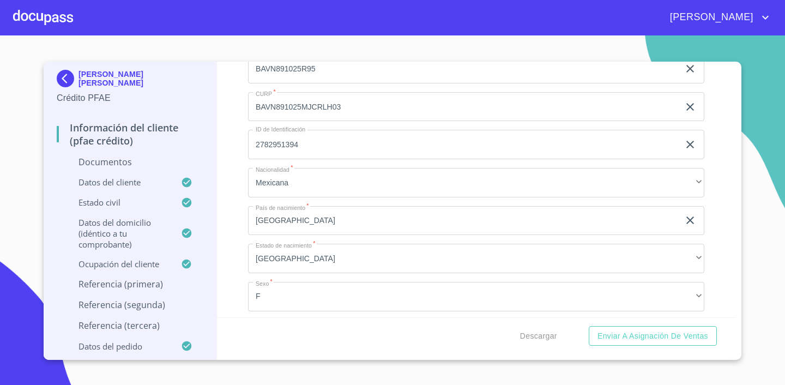
scroll to position [307, 0]
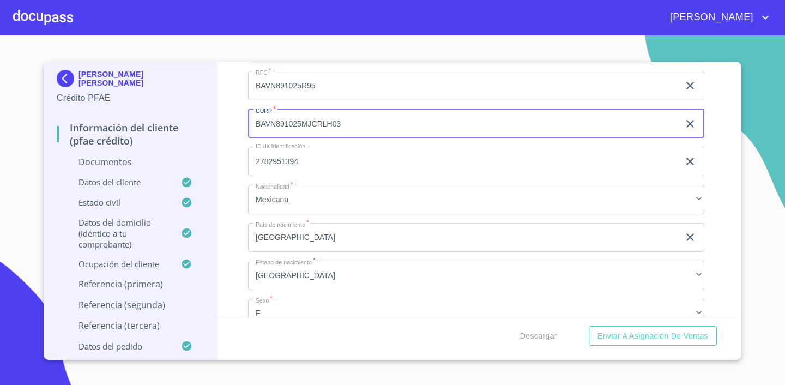
drag, startPoint x: 347, startPoint y: 123, endPoint x: 251, endPoint y: 124, distance: 95.4
click at [251, 124] on input "BAVN891025MJCRLH03" at bounding box center [463, 123] width 431 height 29
click at [125, 165] on p "Documentos" at bounding box center [130, 162] width 147 height 12
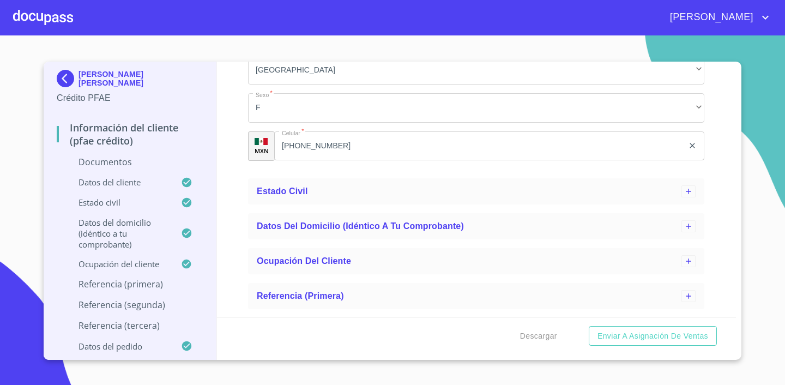
scroll to position [0, 0]
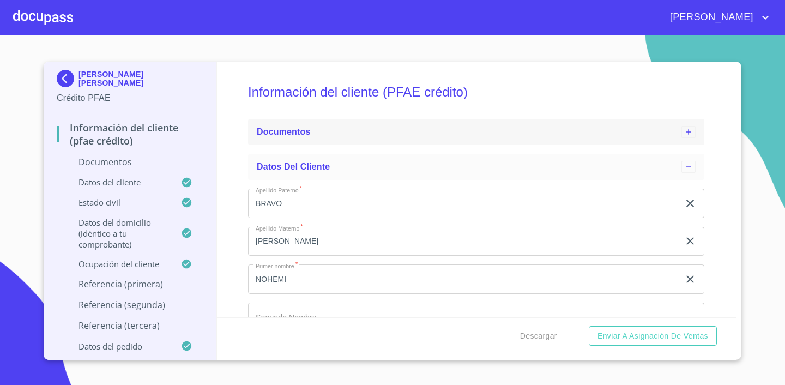
click at [690, 129] on icon at bounding box center [688, 132] width 9 height 9
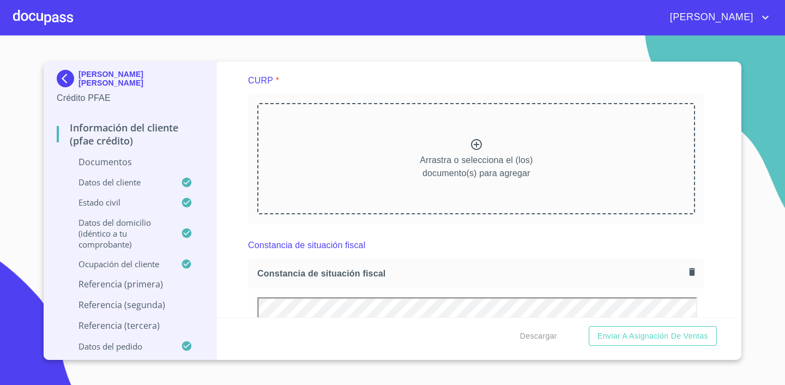
scroll to position [2489, 0]
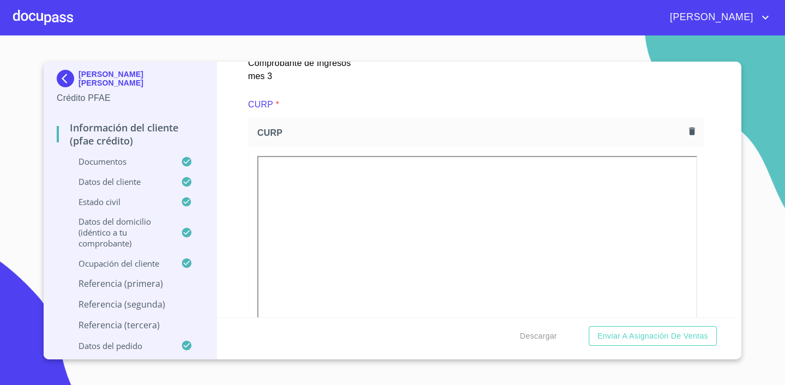
click at [57, 311] on div "Referencia (segunda)" at bounding box center [130, 308] width 147 height 21
click at [730, 117] on div "Información del cliente (PFAE crédito) Documentos Documento de identificación. …" at bounding box center [476, 190] width 519 height 256
click at [228, 350] on div "Descargar Enviar a Asignación de Ventas" at bounding box center [476, 335] width 519 height 37
click at [126, 284] on p "Referencia (primera)" at bounding box center [130, 283] width 147 height 12
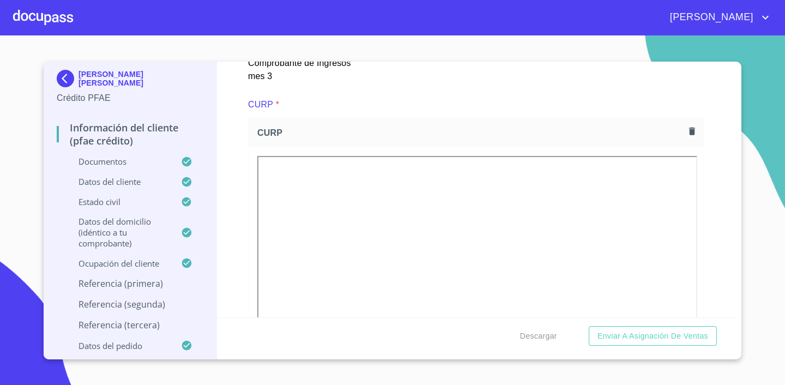
click at [151, 288] on p "Referencia (primera)" at bounding box center [130, 283] width 147 height 12
